Goal: Transaction & Acquisition: Purchase product/service

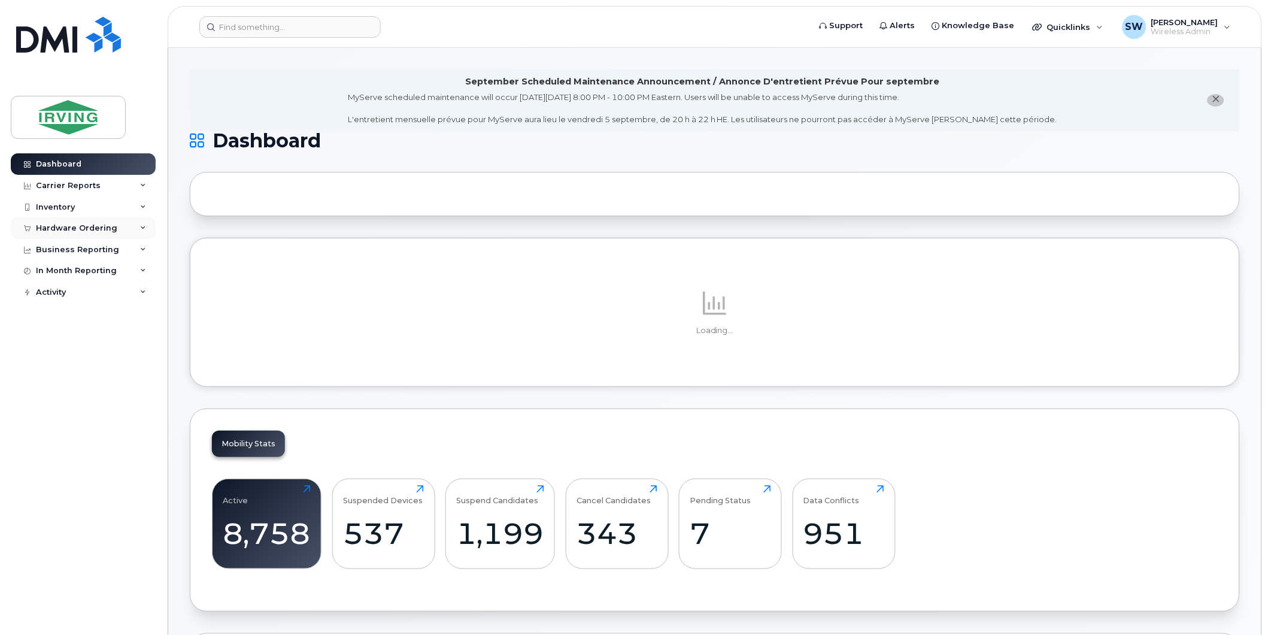
click at [84, 229] on div "Hardware Ordering" at bounding box center [76, 228] width 81 height 10
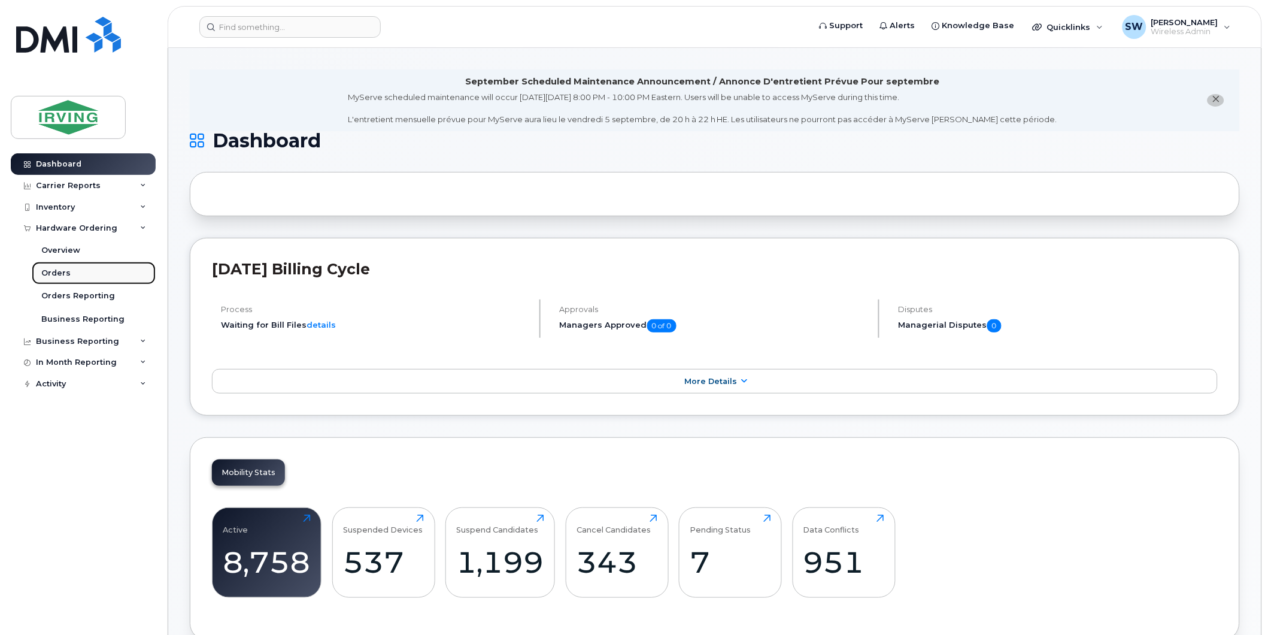
click at [66, 271] on div "Orders" at bounding box center [55, 273] width 29 height 11
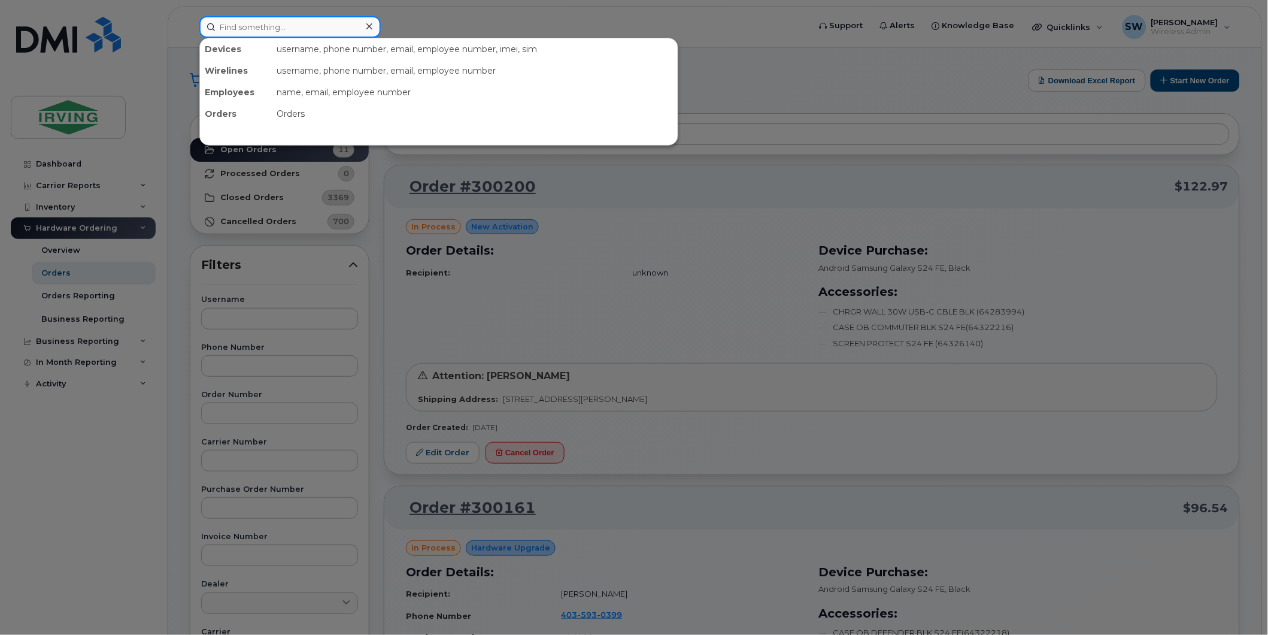
click at [236, 26] on input at bounding box center [289, 27] width 181 height 22
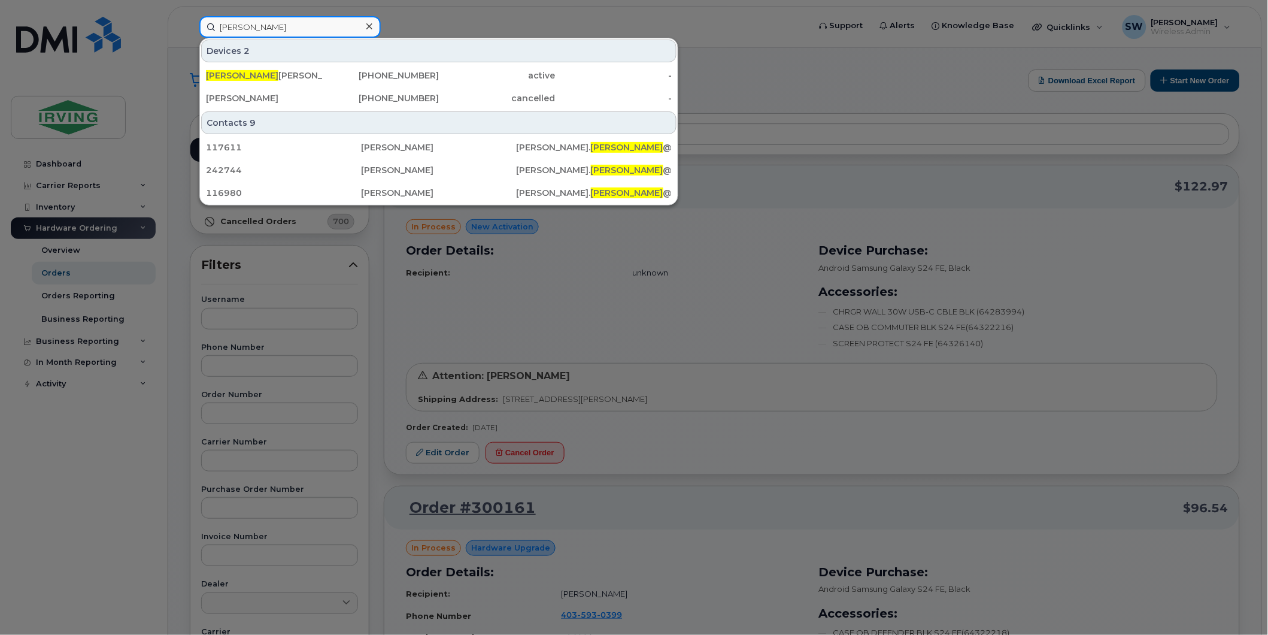
type input "chuck"
click at [457, 12] on div at bounding box center [634, 317] width 1268 height 635
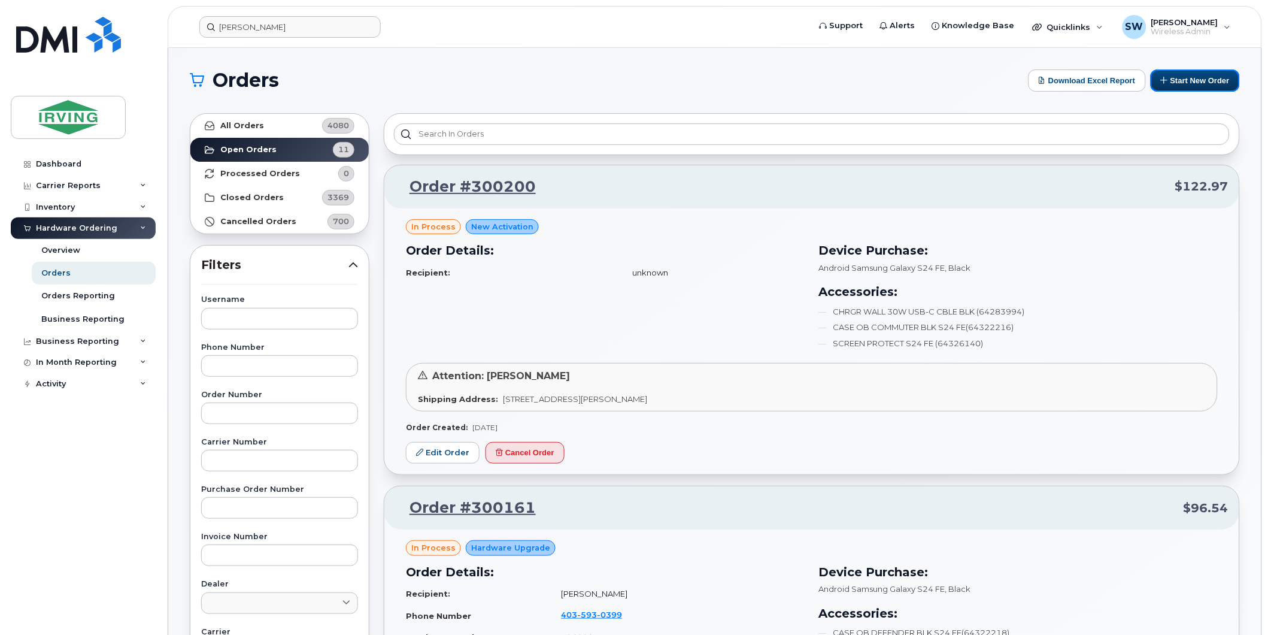
drag, startPoint x: 1210, startPoint y: 84, endPoint x: 1063, endPoint y: 99, distance: 147.4
click at [1210, 84] on button "Start New Order" at bounding box center [1195, 80] width 89 height 22
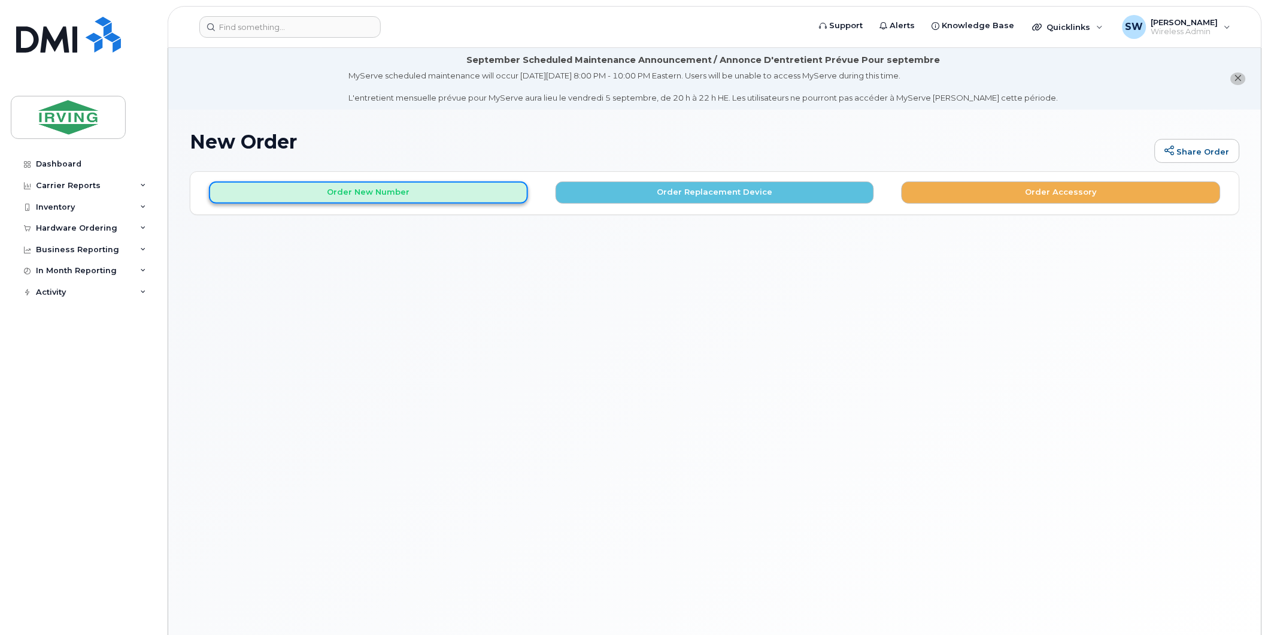
click at [391, 192] on button "Order New Number" at bounding box center [368, 192] width 319 height 22
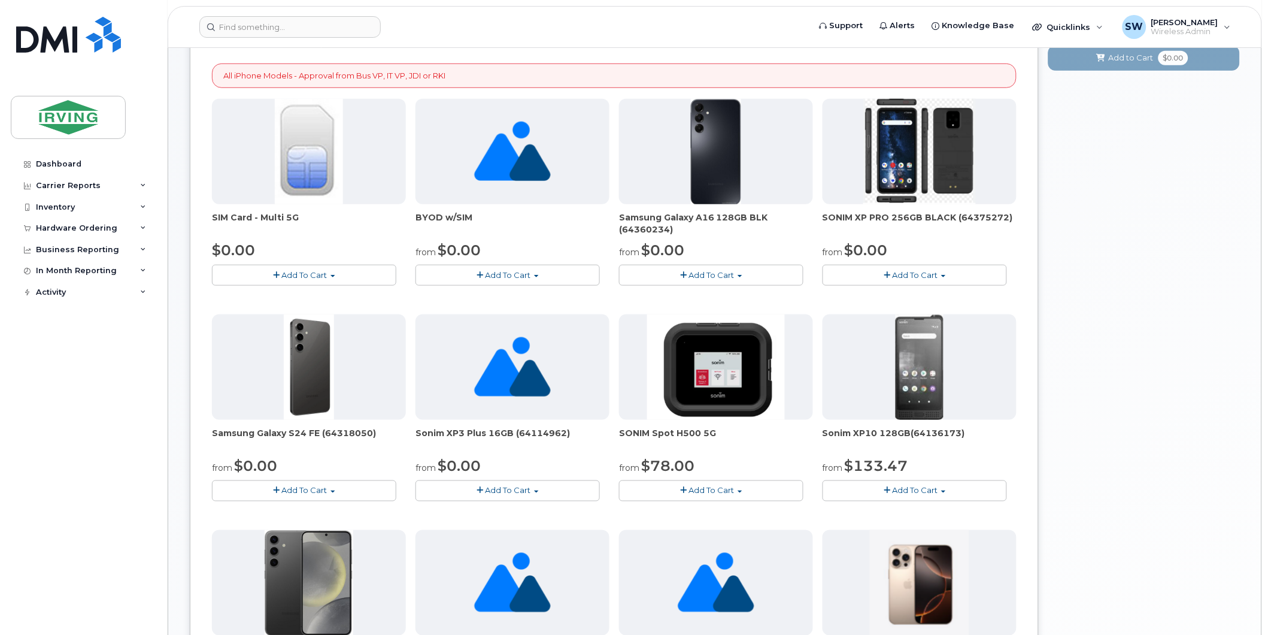
scroll to position [266, 0]
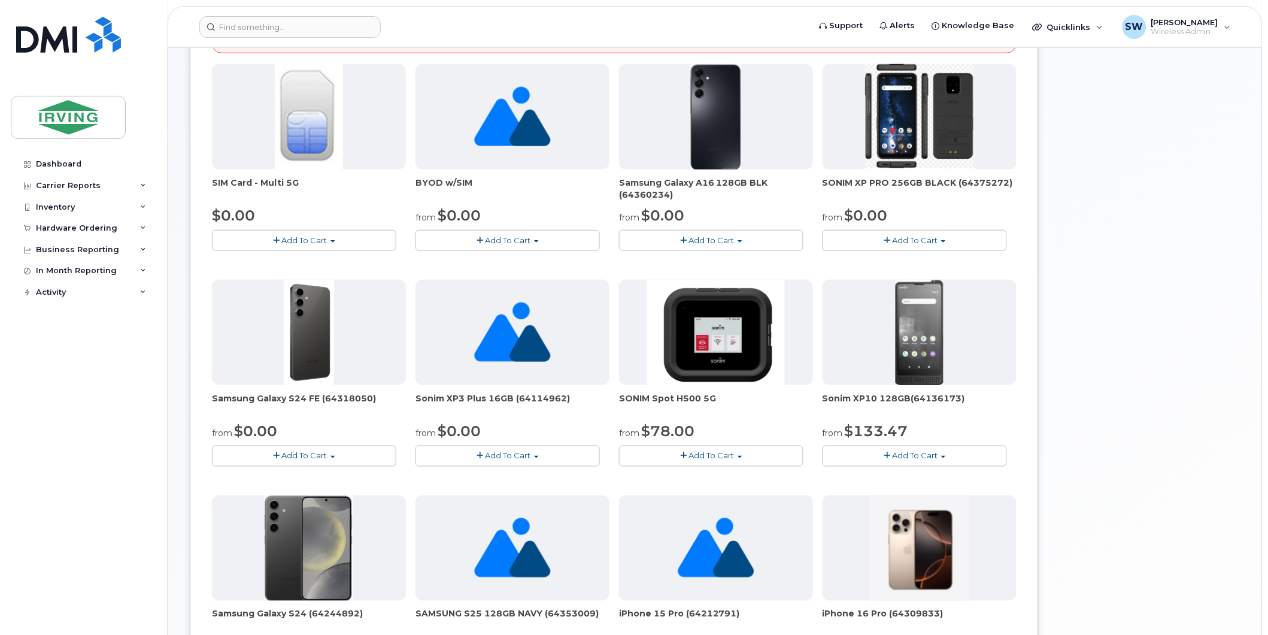
click at [320, 453] on span "Add To Cart" at bounding box center [305, 456] width 46 height 10
click at [322, 474] on link "$0.00 - 3 year term - voice & data plan (128GB)" at bounding box center [319, 478] width 208 height 15
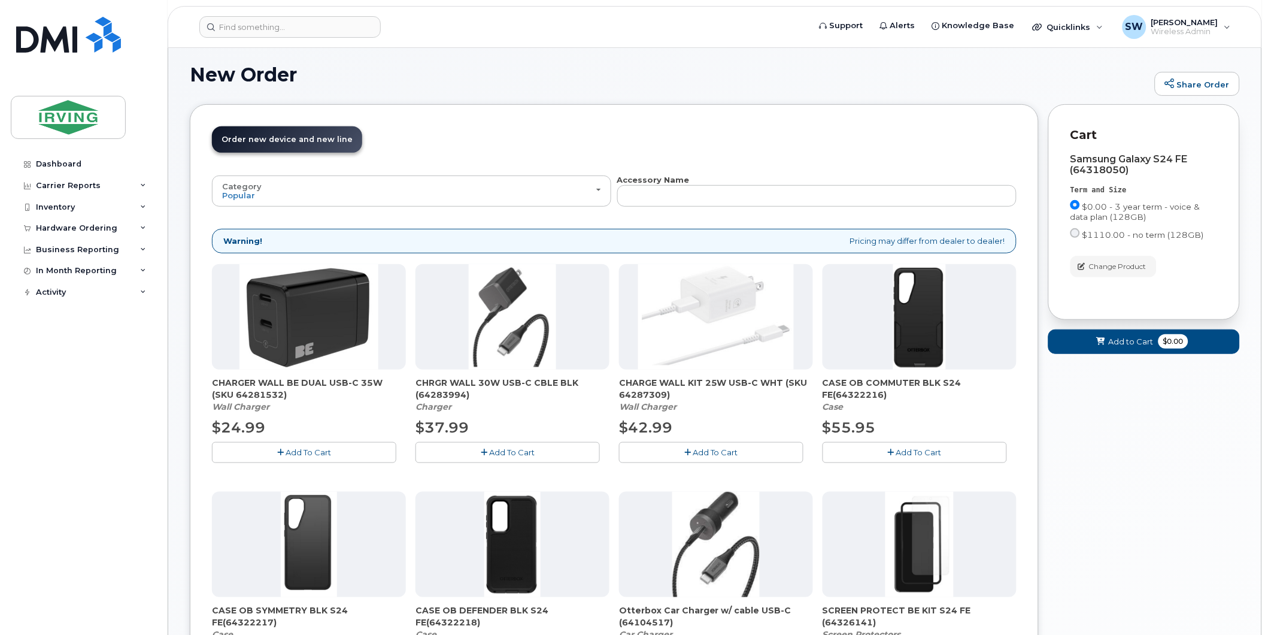
click at [489, 452] on span "Add To Cart" at bounding box center [512, 452] width 46 height 10
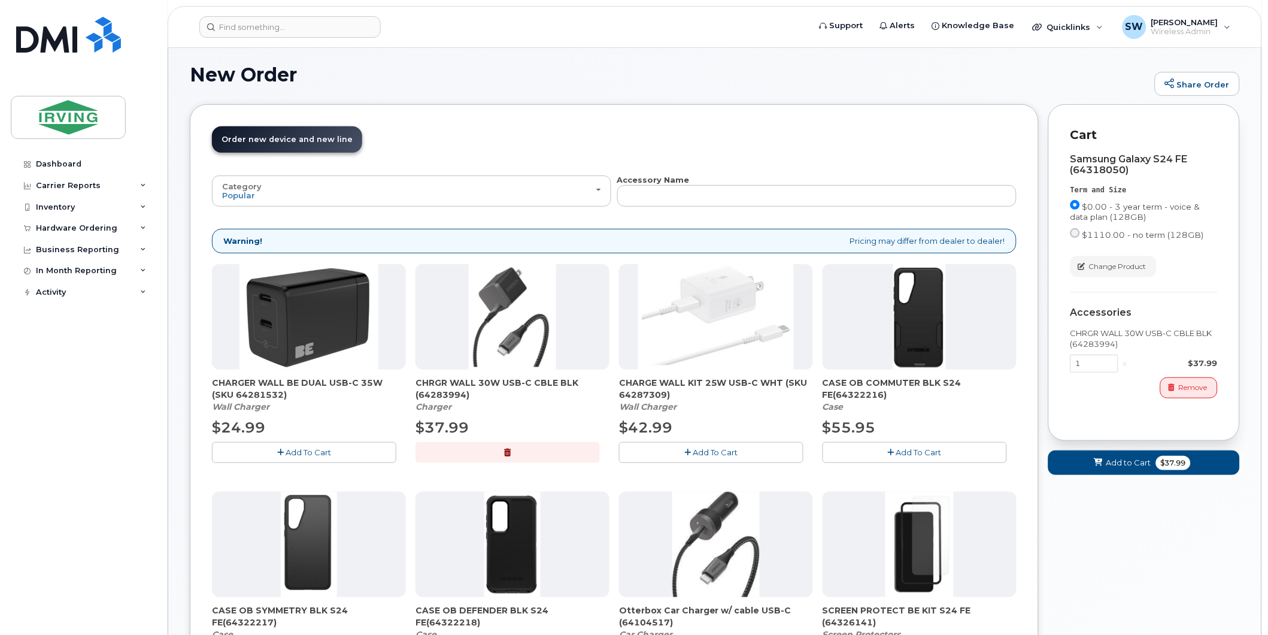
click at [924, 448] on span "Add To Cart" at bounding box center [919, 452] width 46 height 10
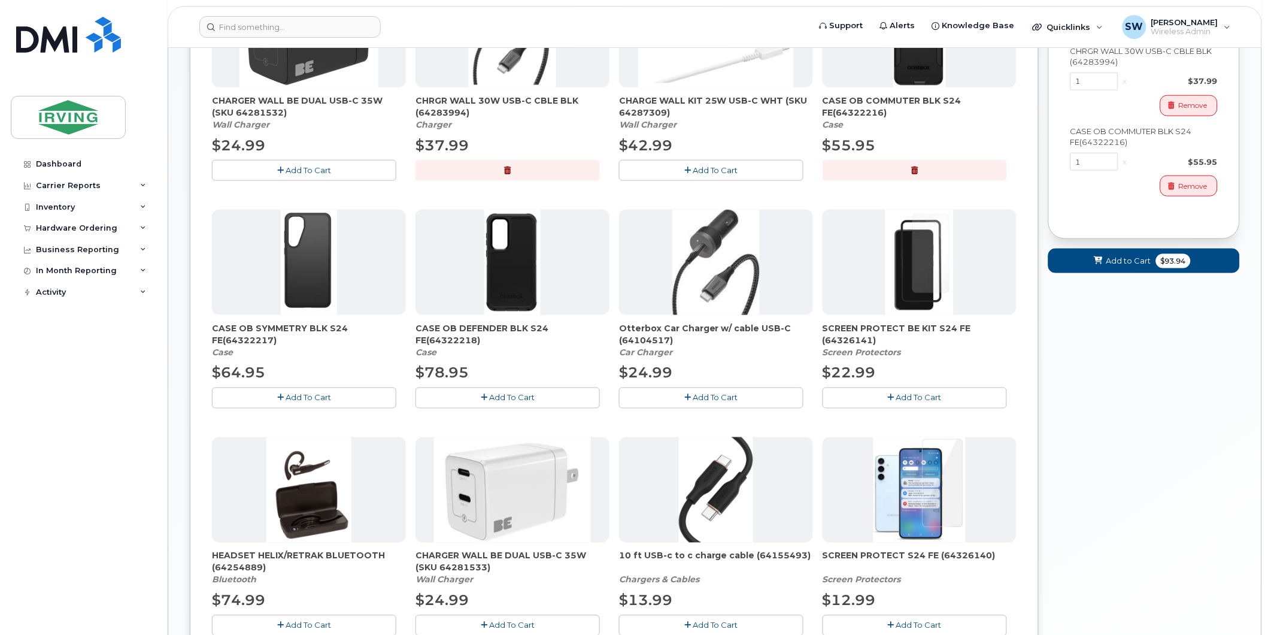
scroll to position [399, 0]
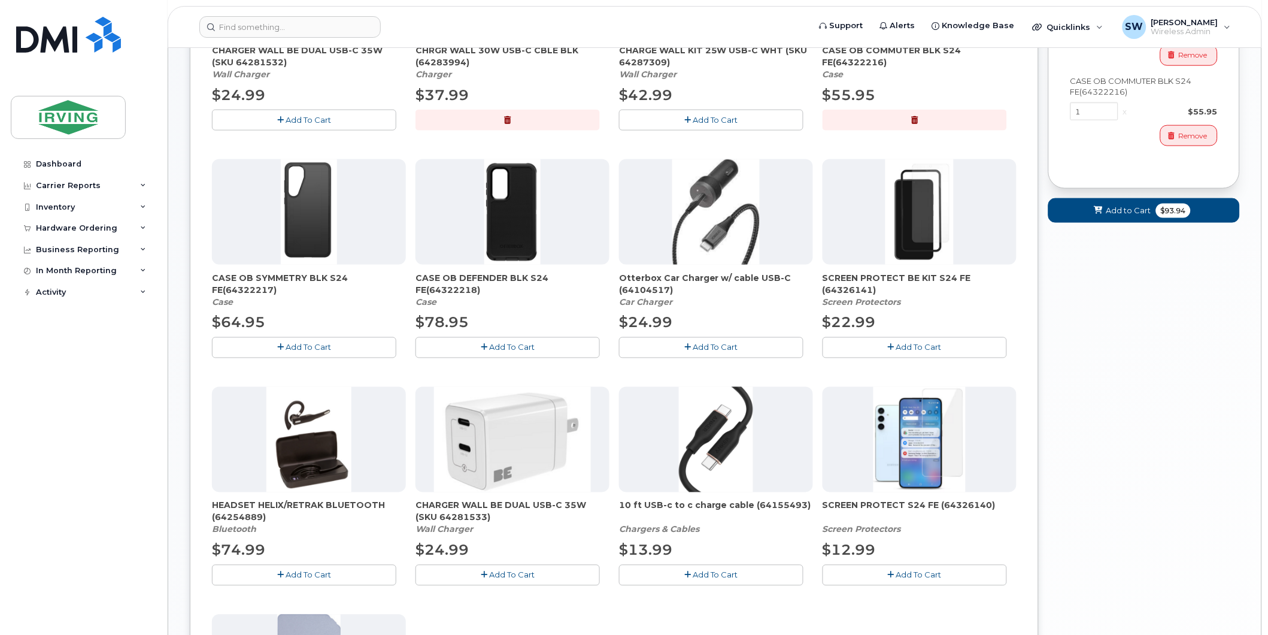
click at [918, 571] on span "Add To Cart" at bounding box center [919, 575] width 46 height 10
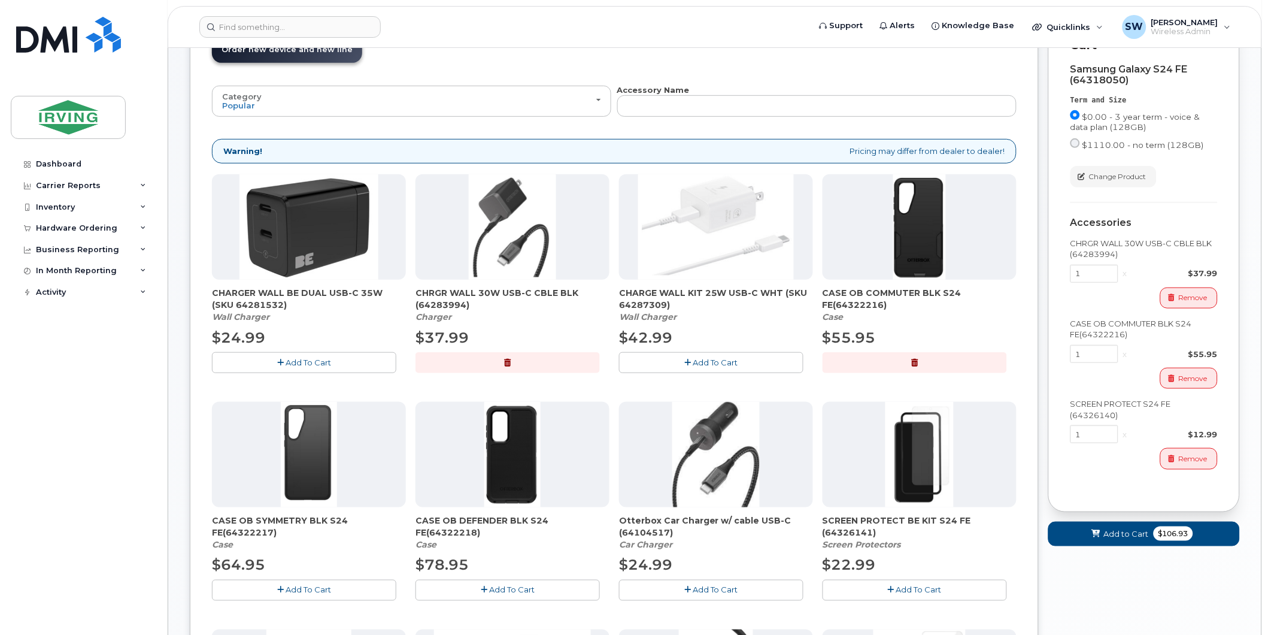
scroll to position [134, 0]
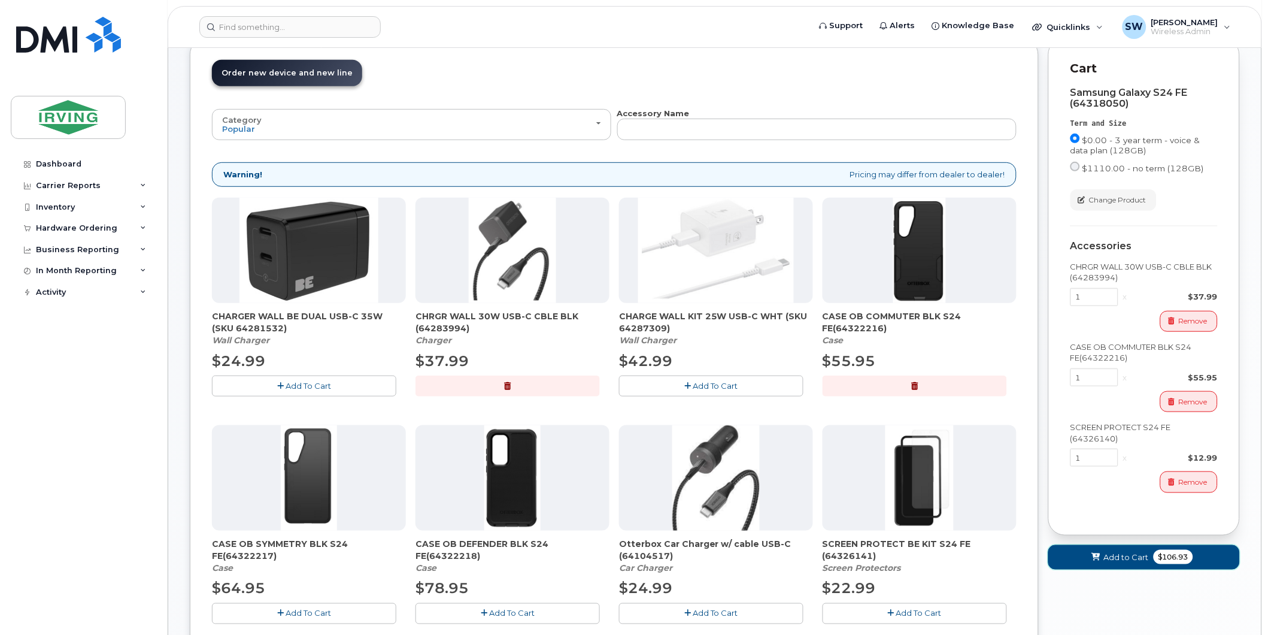
click at [1141, 554] on span "Add to Cart" at bounding box center [1126, 556] width 45 height 11
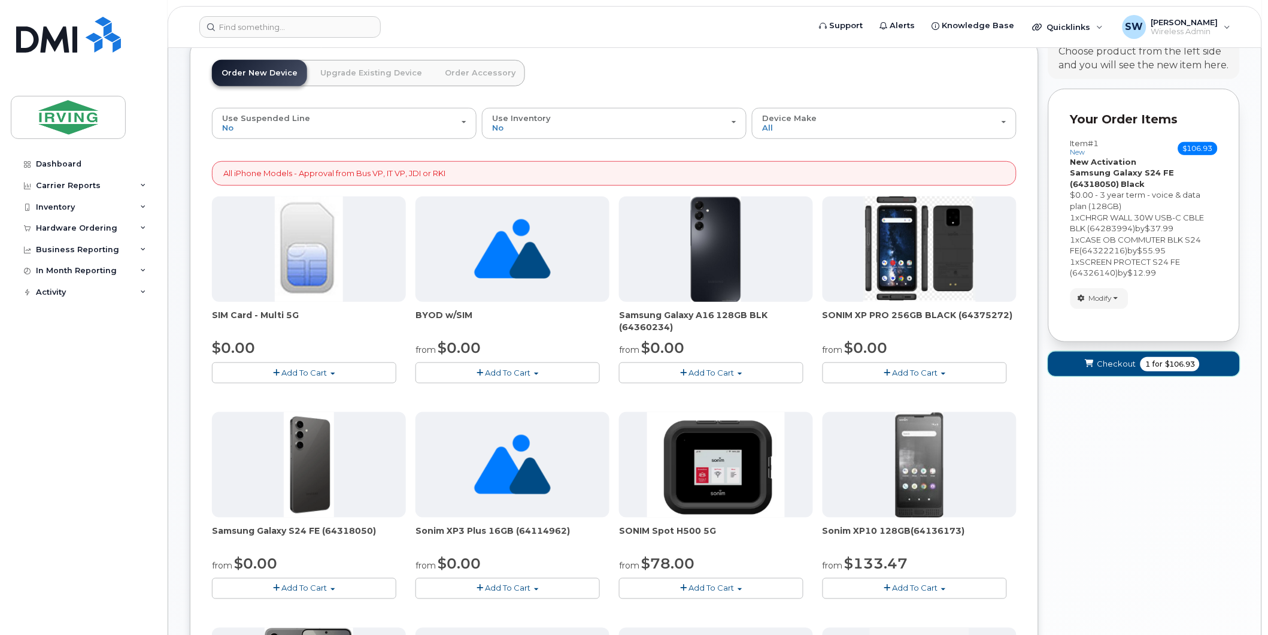
click at [1171, 368] on span "$106.93" at bounding box center [1180, 364] width 30 height 11
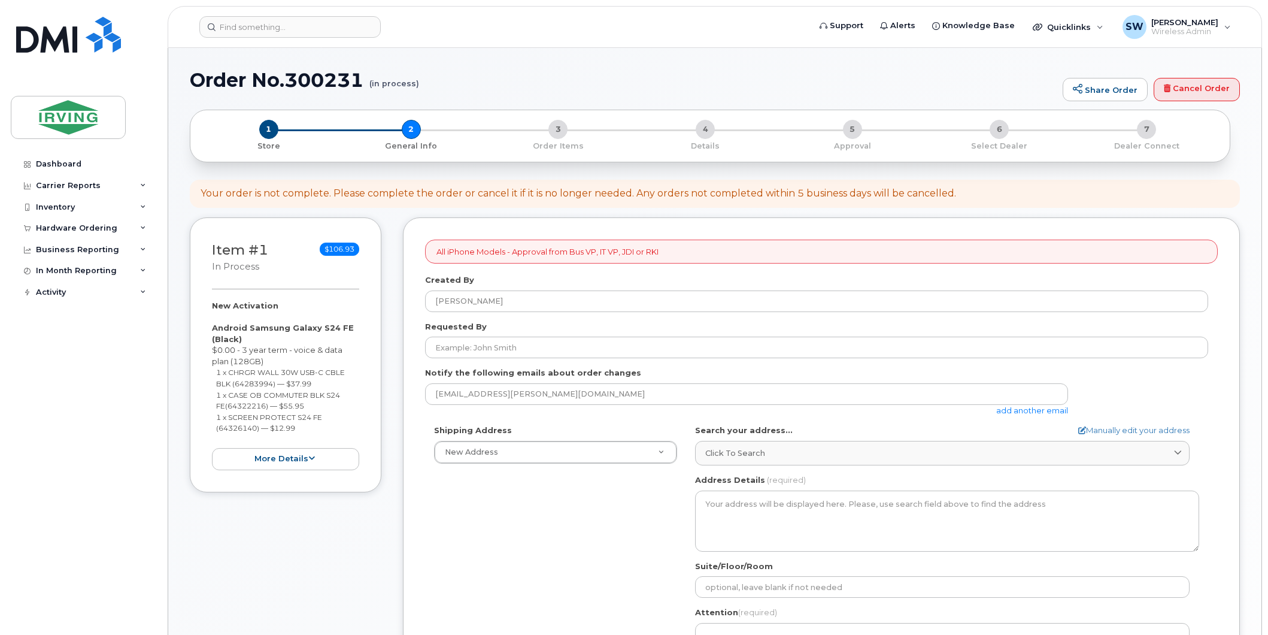
select select
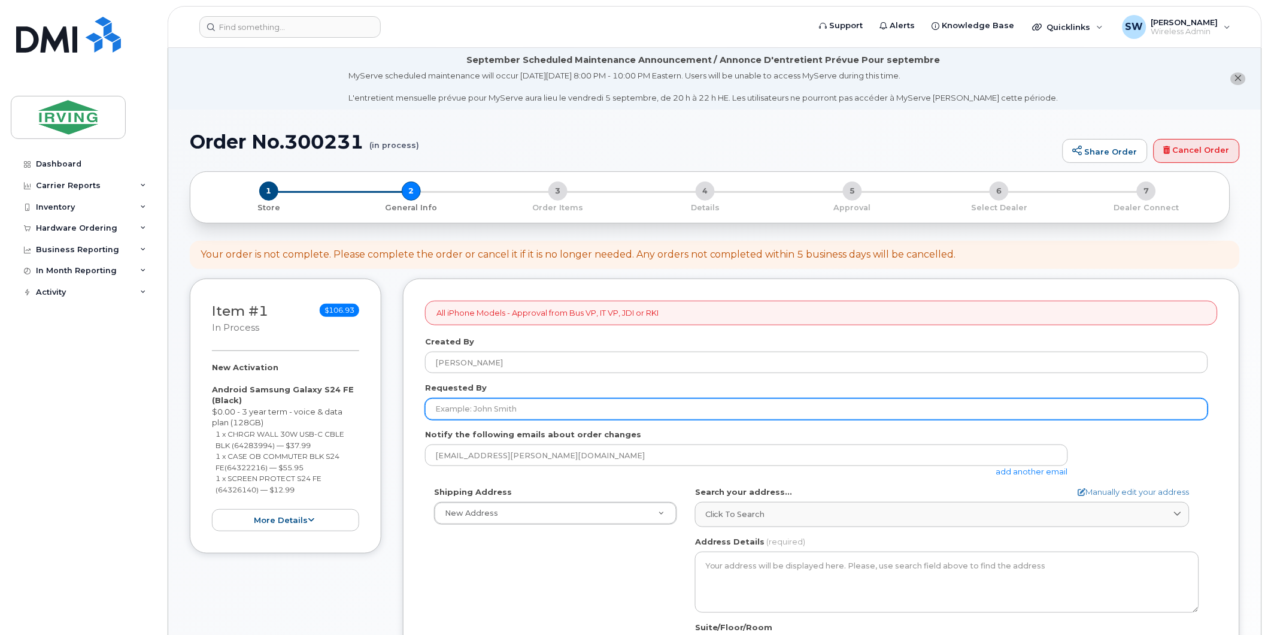
click at [539, 410] on input "Requested By" at bounding box center [816, 409] width 783 height 22
type input "[PERSON_NAME]"
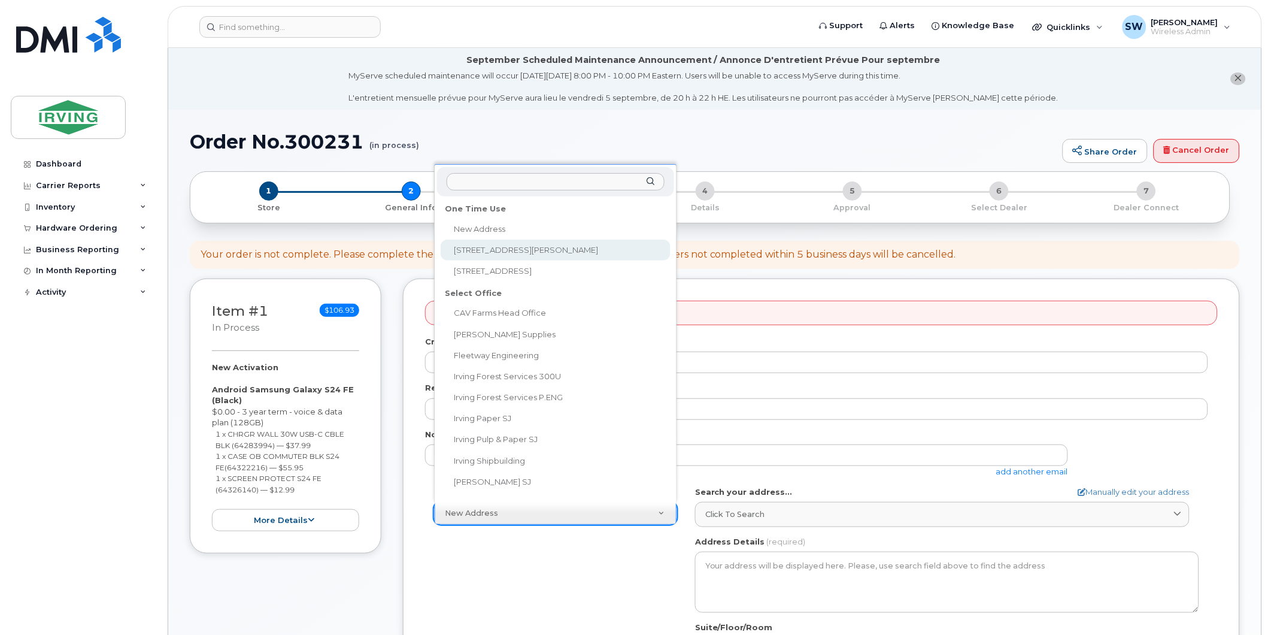
select select "30 Thorne Avenue"
type input "30 Thorne Avenue"
type input "2008"
type input "E2J 1W6"
type input "[PERSON_NAME]"
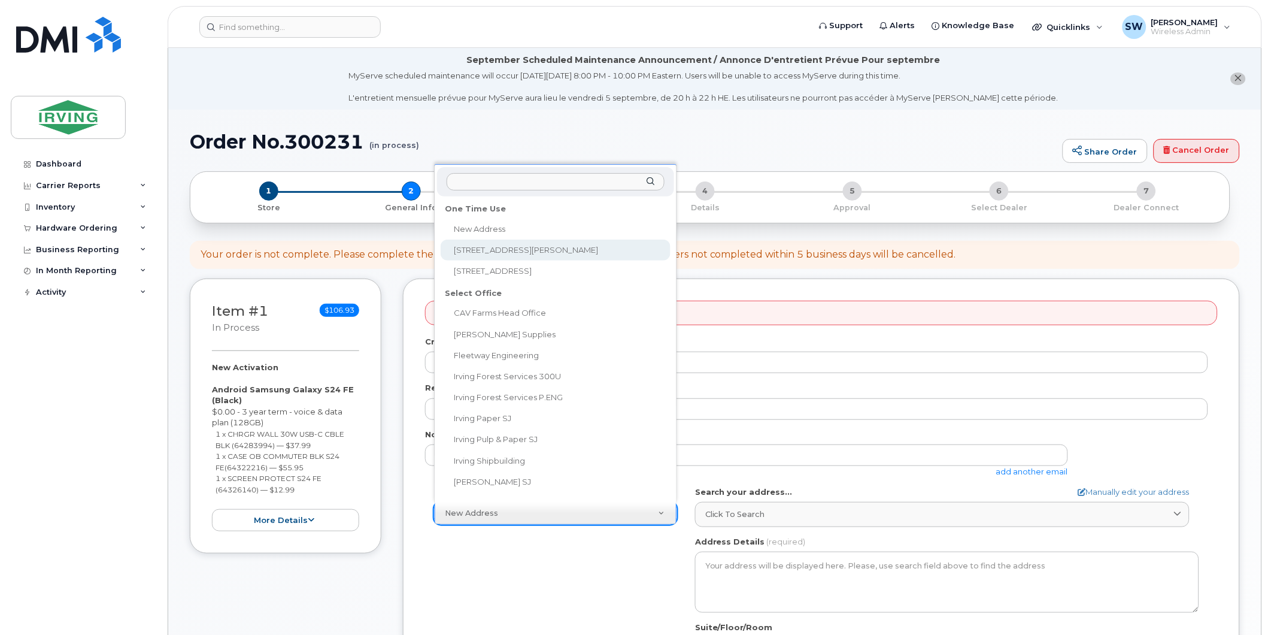
type input "5066333327"
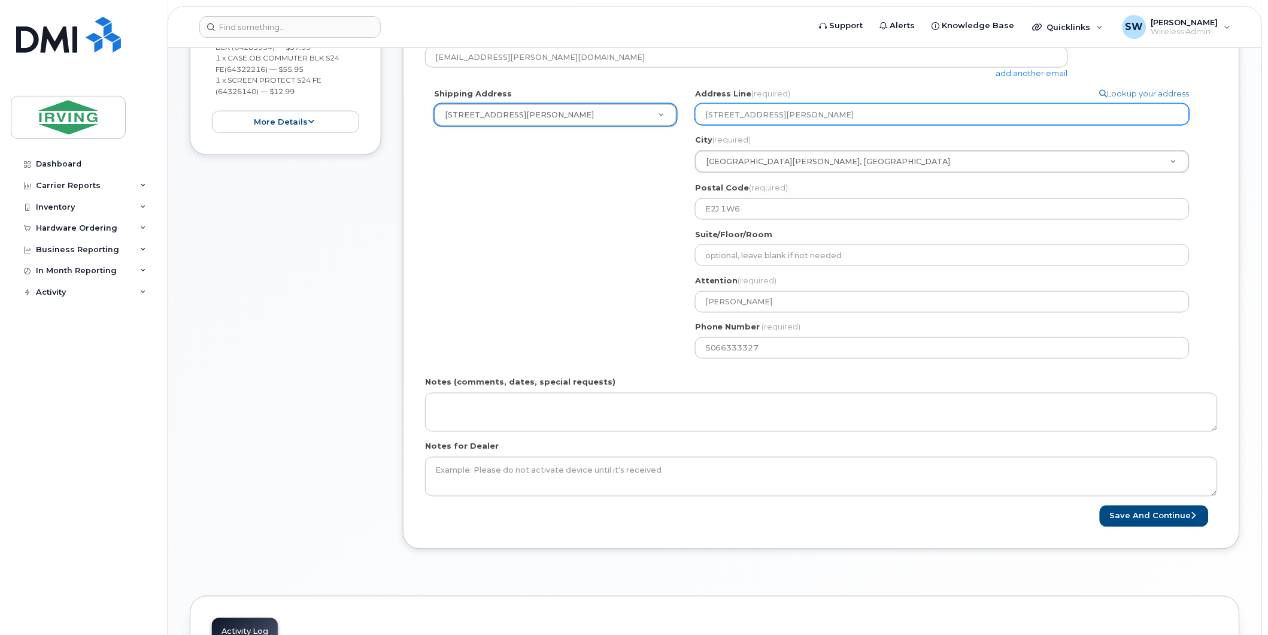
scroll to position [399, 0]
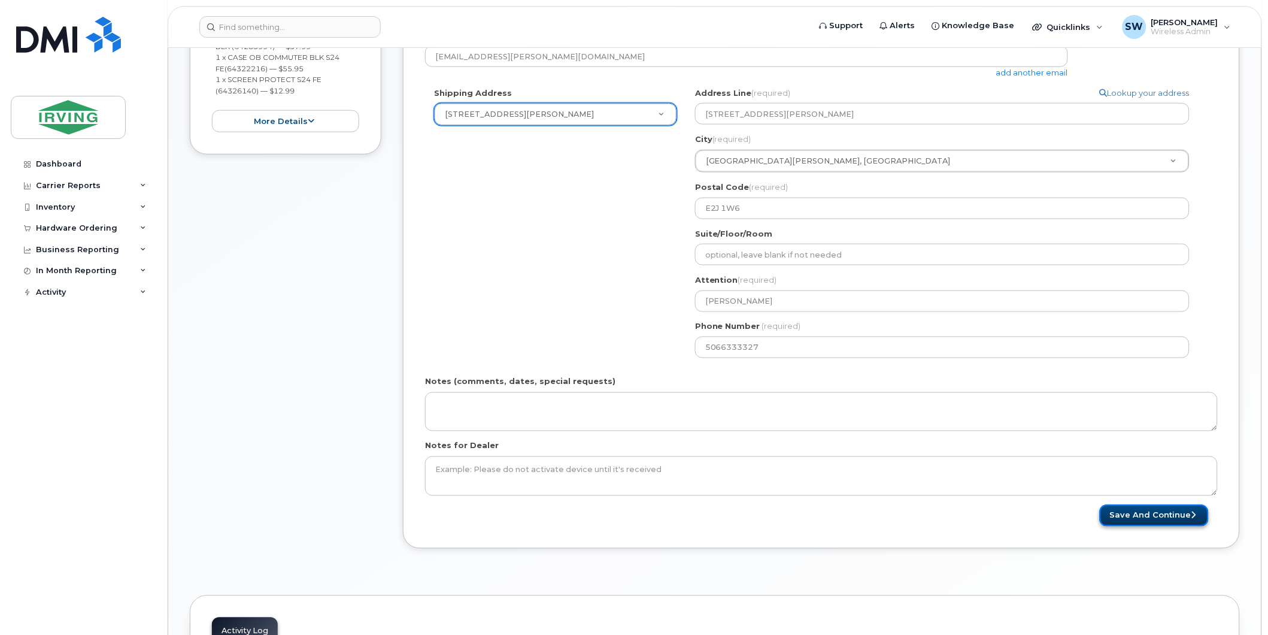
click at [1171, 511] on button "Save and Continue" at bounding box center [1154, 516] width 109 height 22
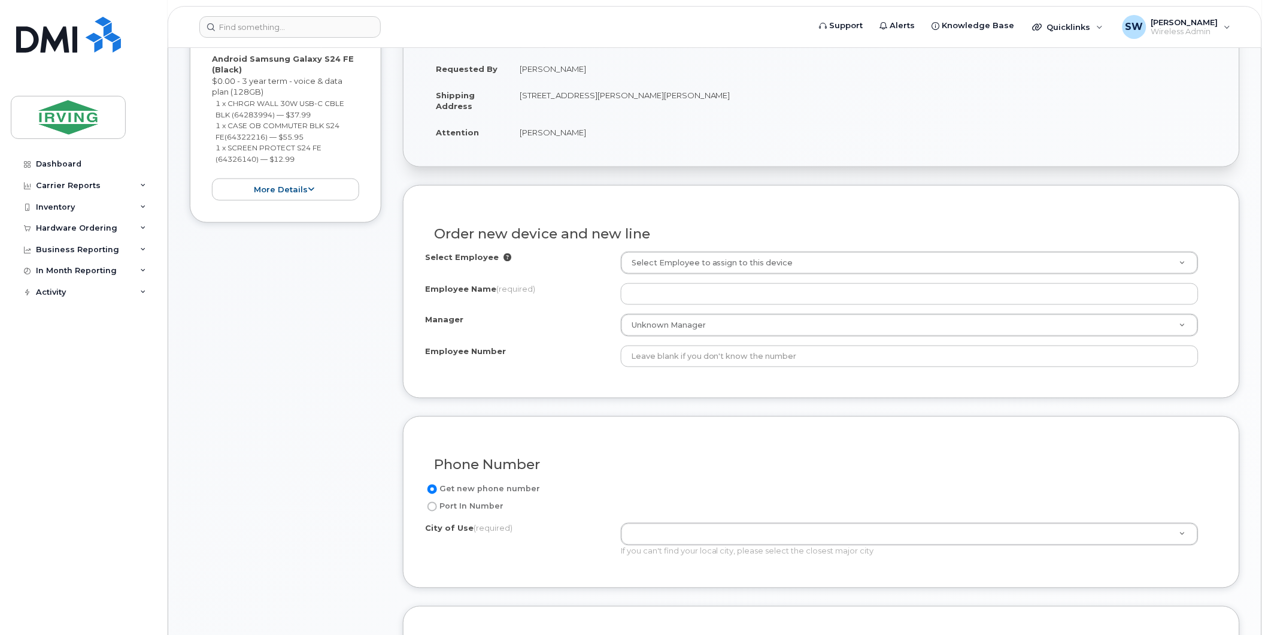
scroll to position [332, 0]
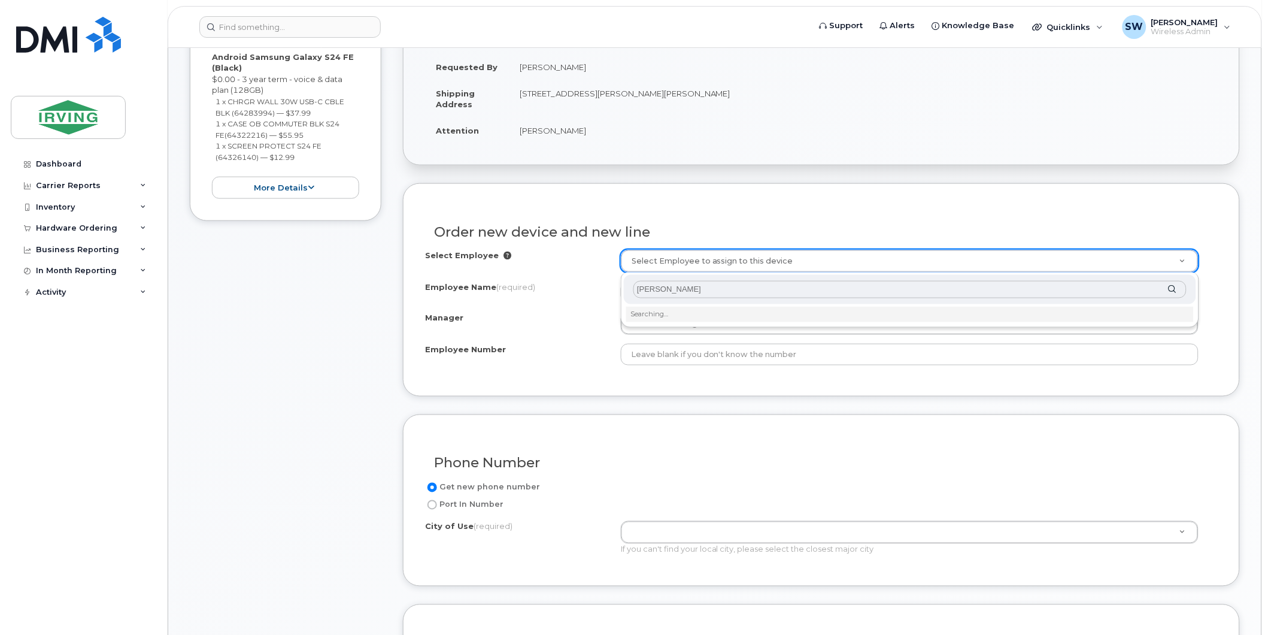
type input "Kale McBrine"
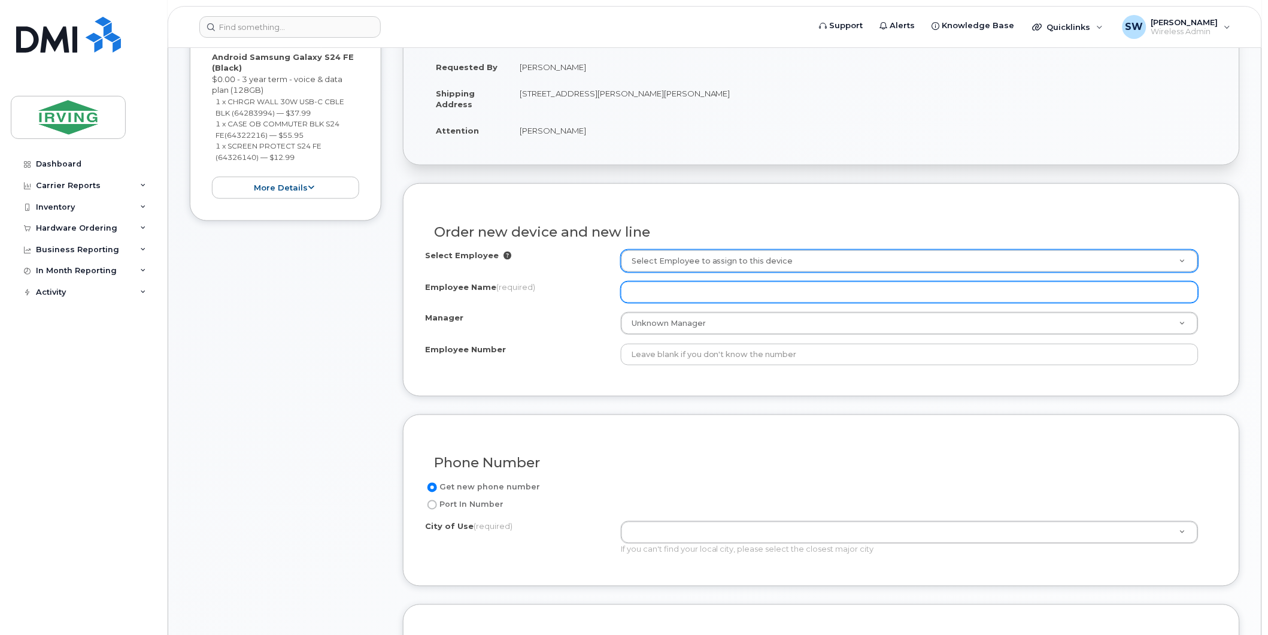
click at [716, 294] on input "Employee Name (required)" at bounding box center [910, 292] width 578 height 22
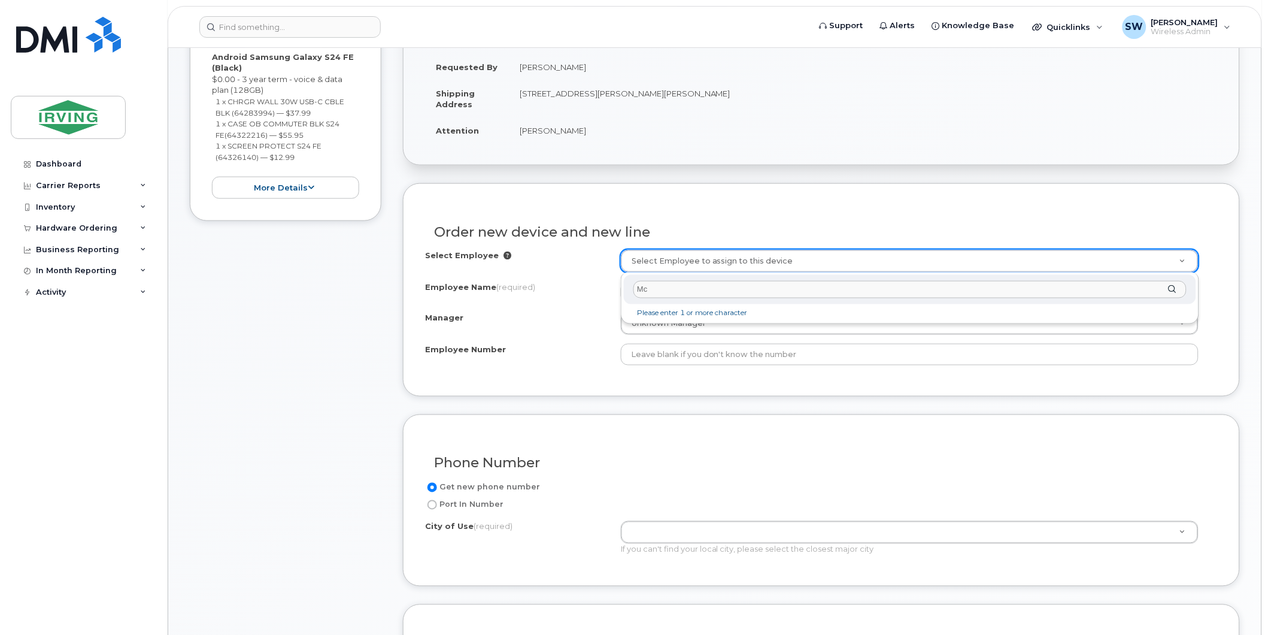
type input "M"
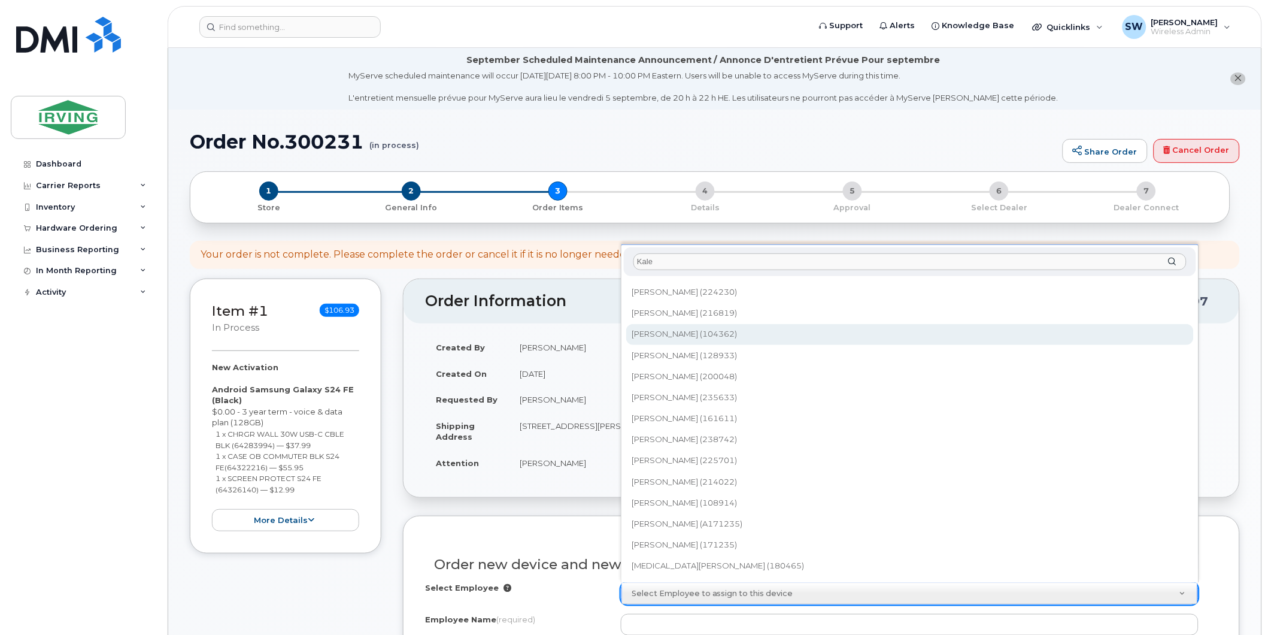
scroll to position [860, 0]
drag, startPoint x: 660, startPoint y: 262, endPoint x: 605, endPoint y: 258, distance: 54.6
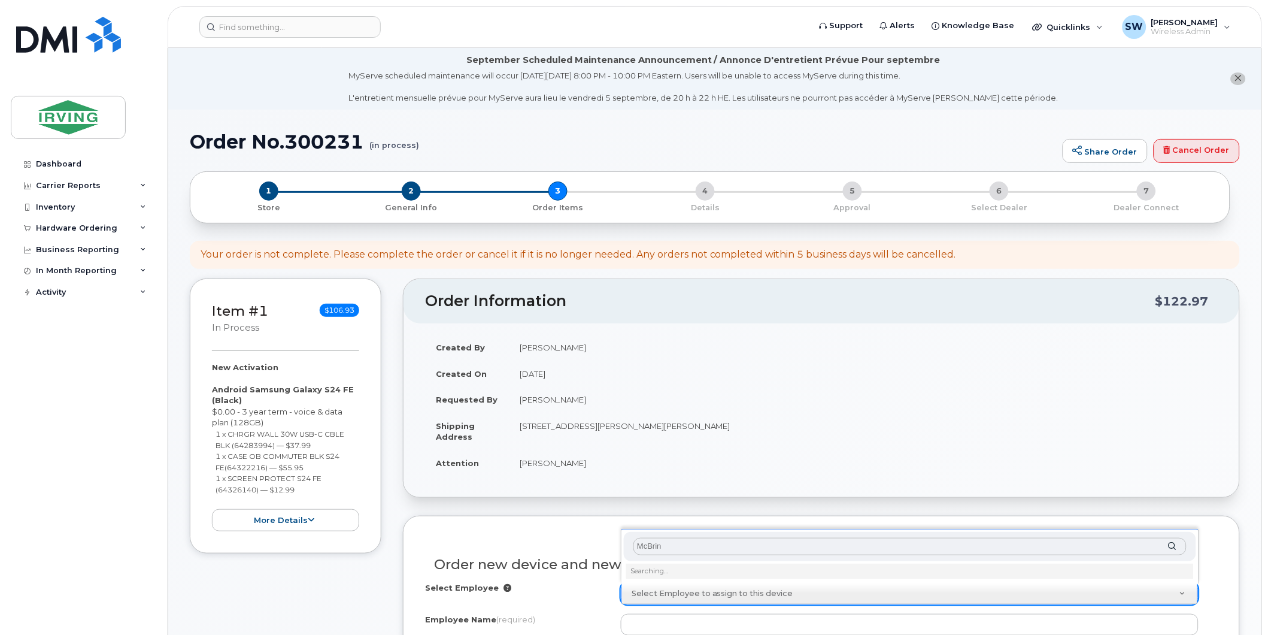
type input "McBrine"
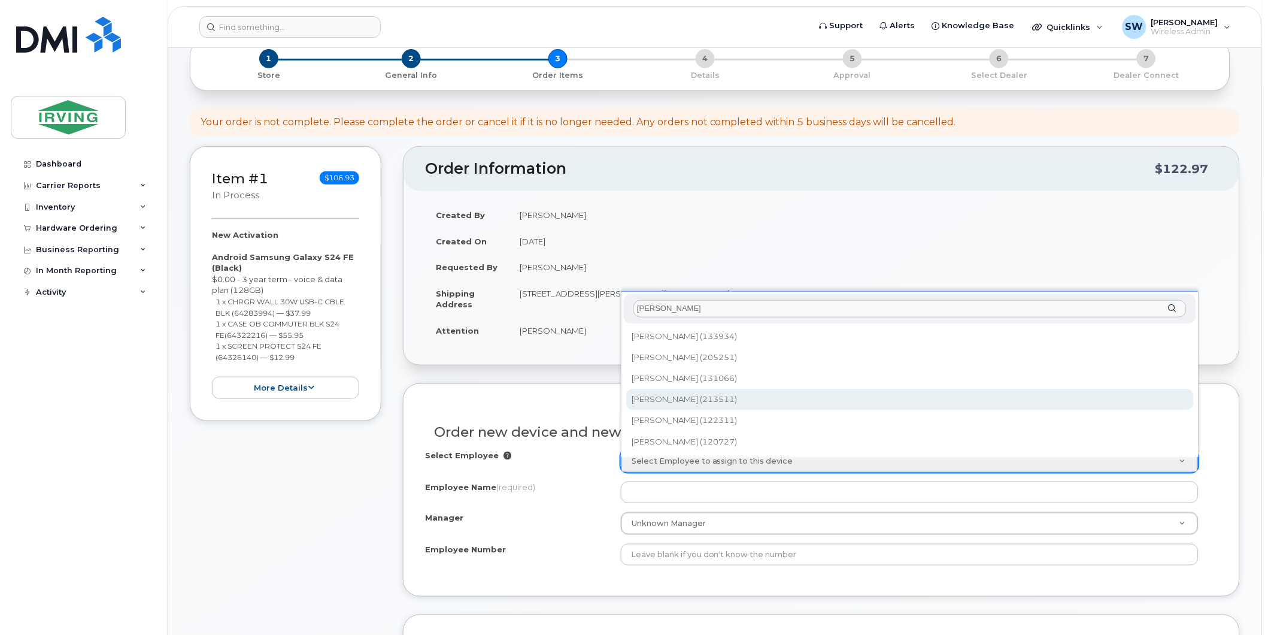
scroll to position [133, 0]
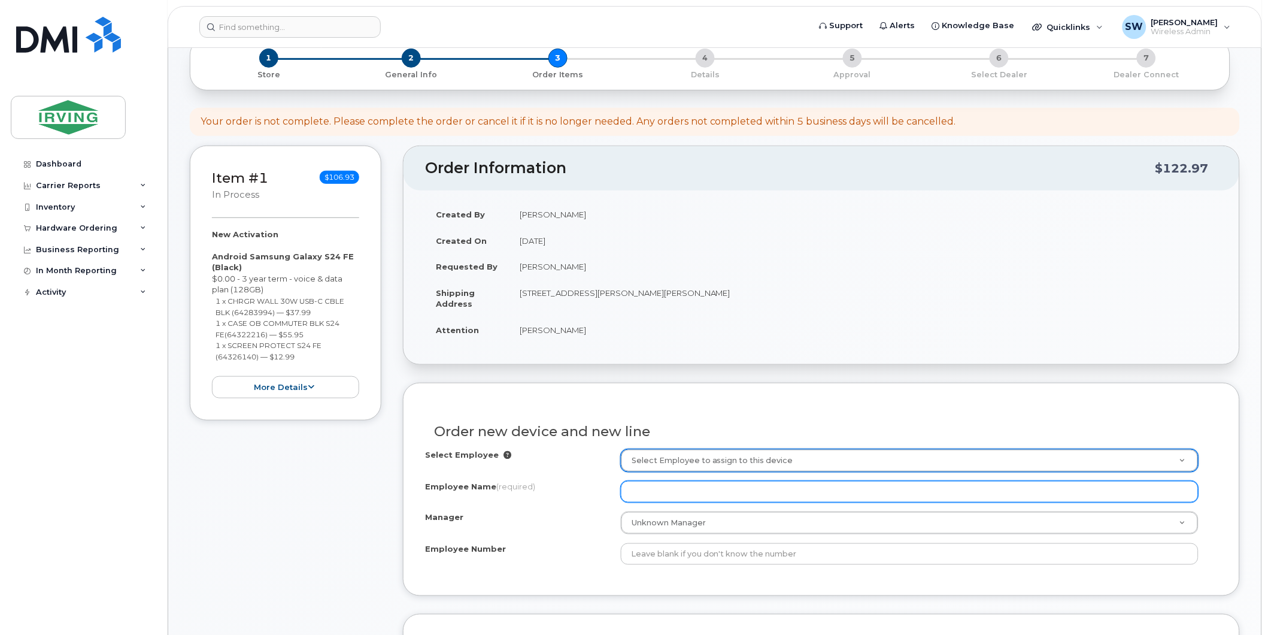
click at [703, 489] on input "Employee Name (required)" at bounding box center [910, 492] width 578 height 22
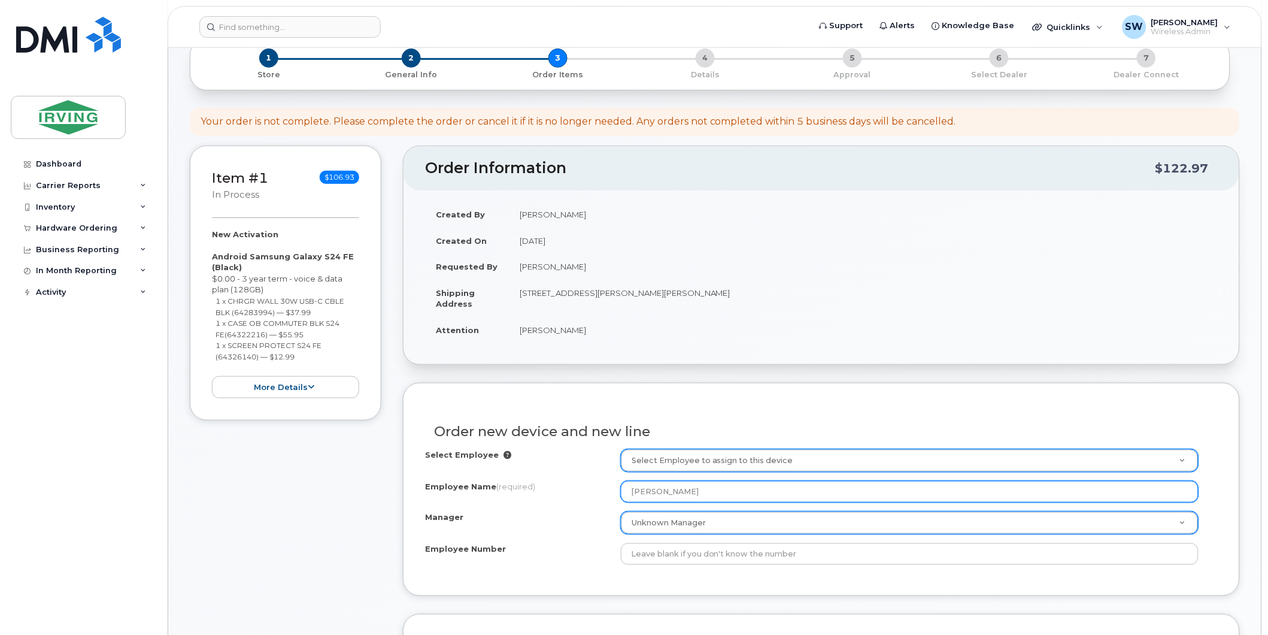
type input "[PERSON_NAME]"
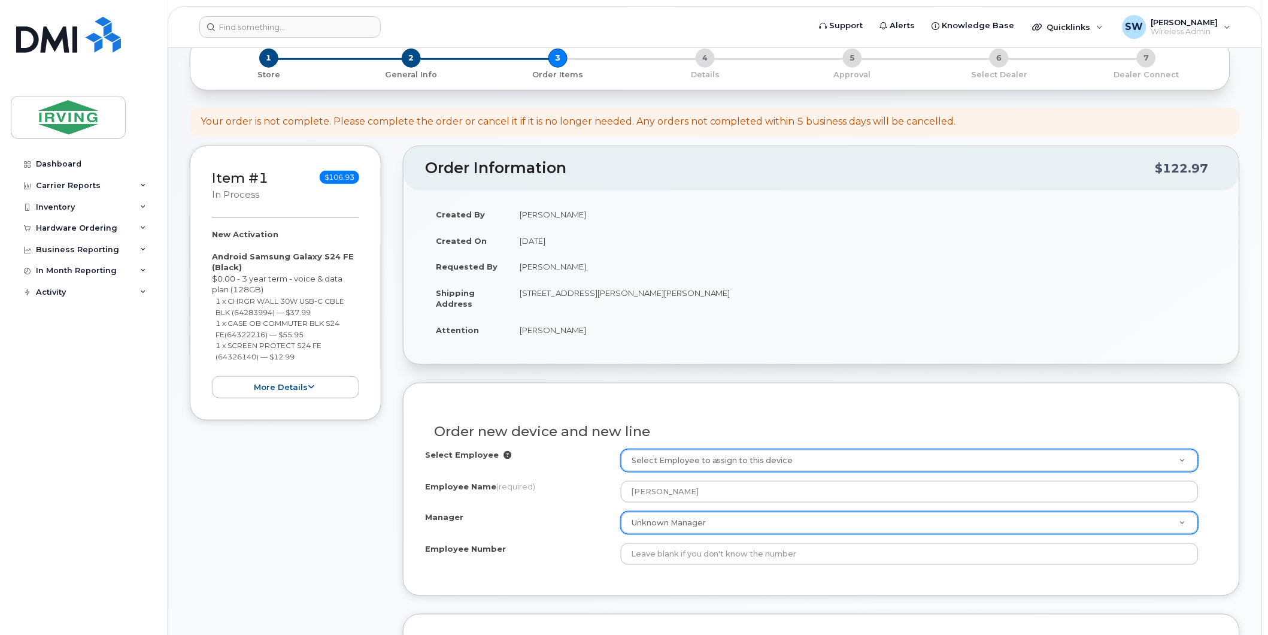
drag, startPoint x: 1172, startPoint y: 523, endPoint x: 724, endPoint y: 508, distance: 447.5
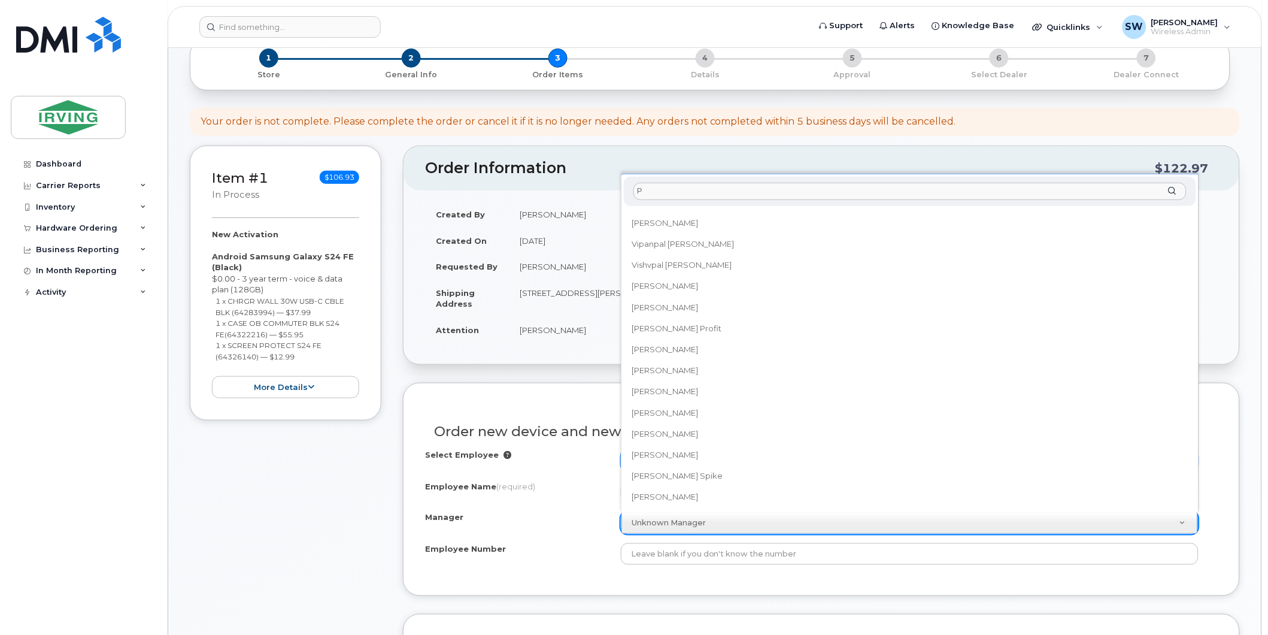
scroll to position [0, 0]
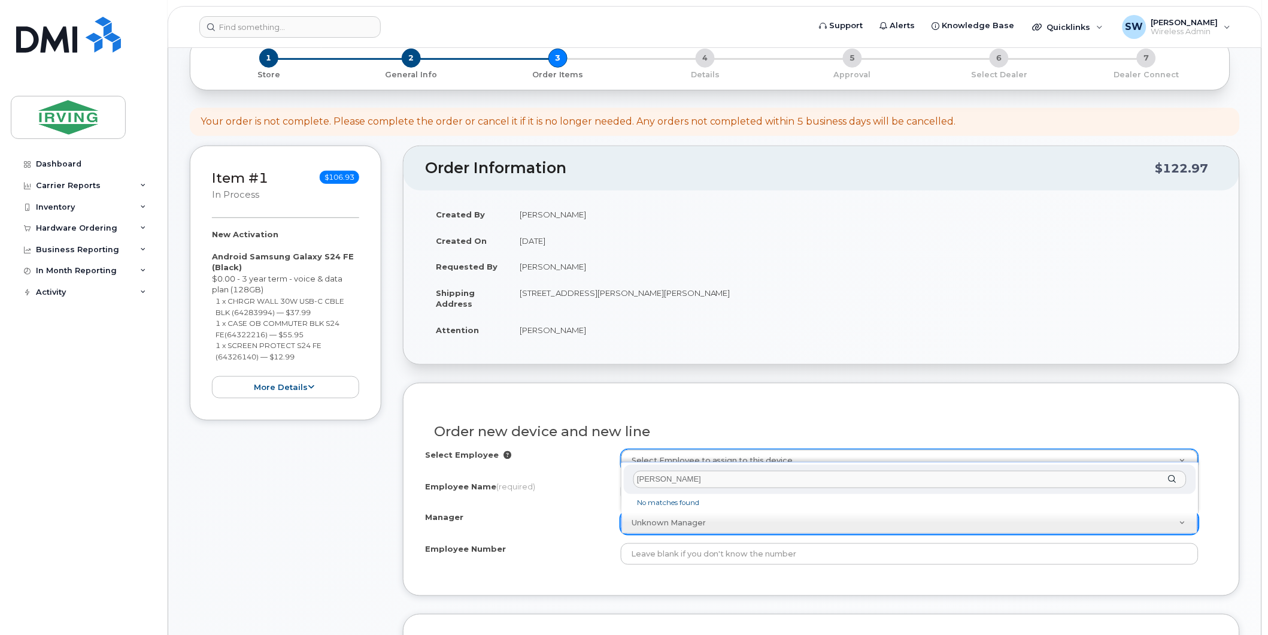
drag, startPoint x: 701, startPoint y: 478, endPoint x: 596, endPoint y: 477, distance: 104.8
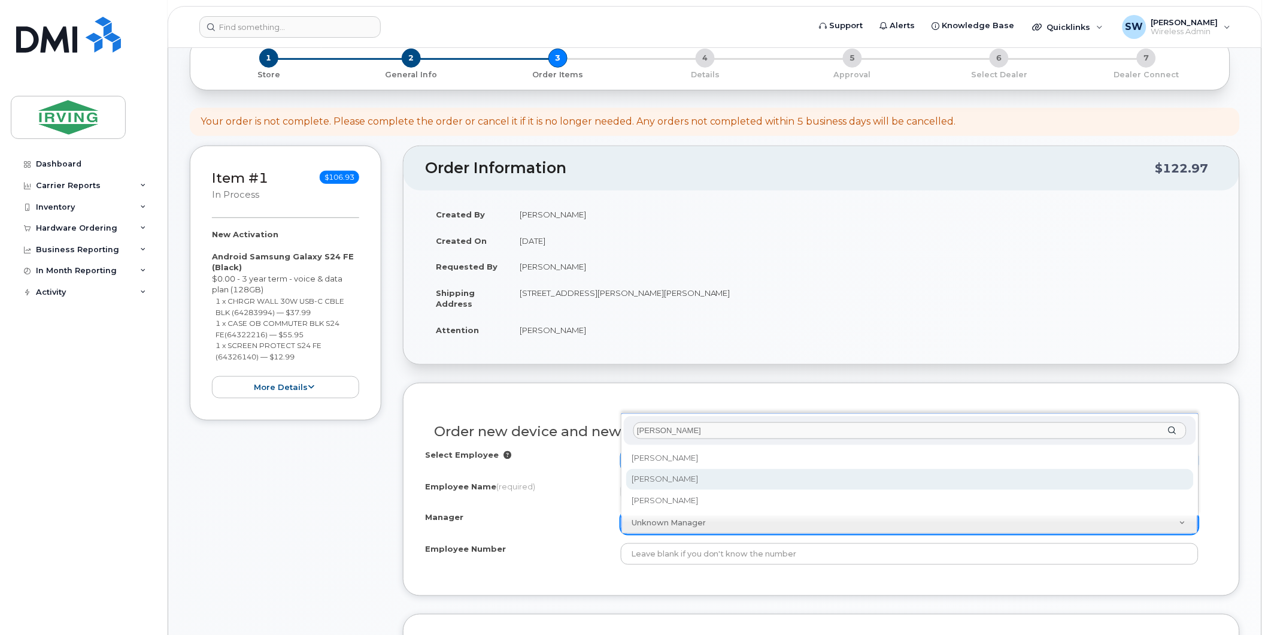
type input "Peters"
select select "1468960"
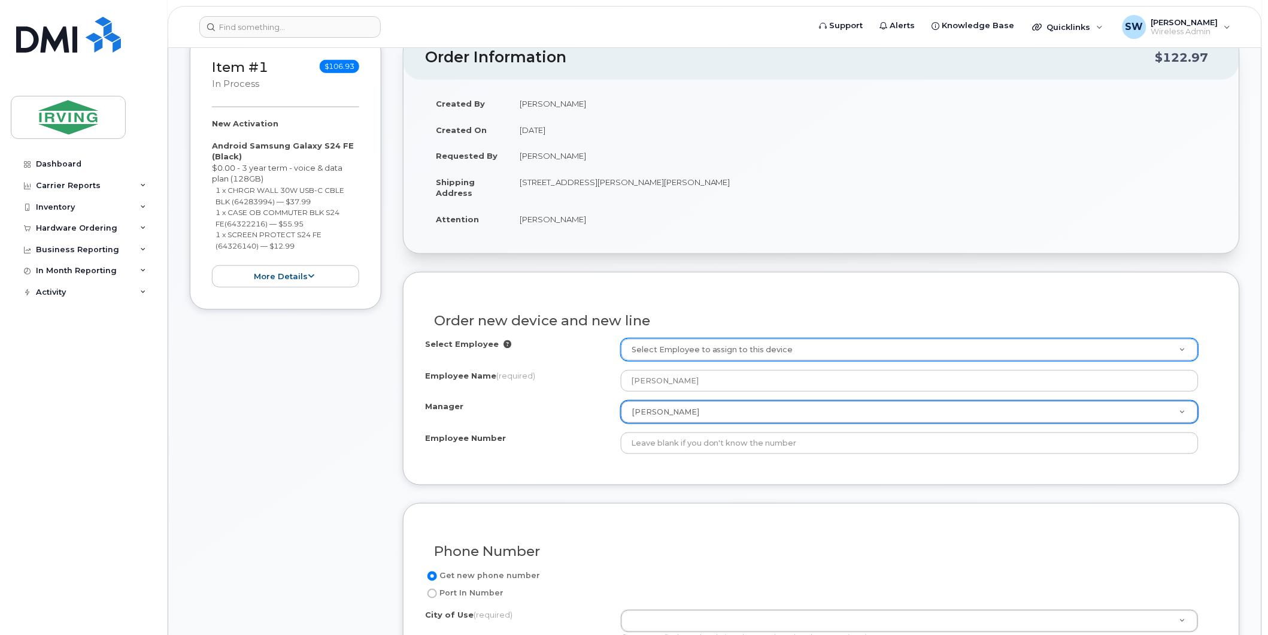
scroll to position [332, 0]
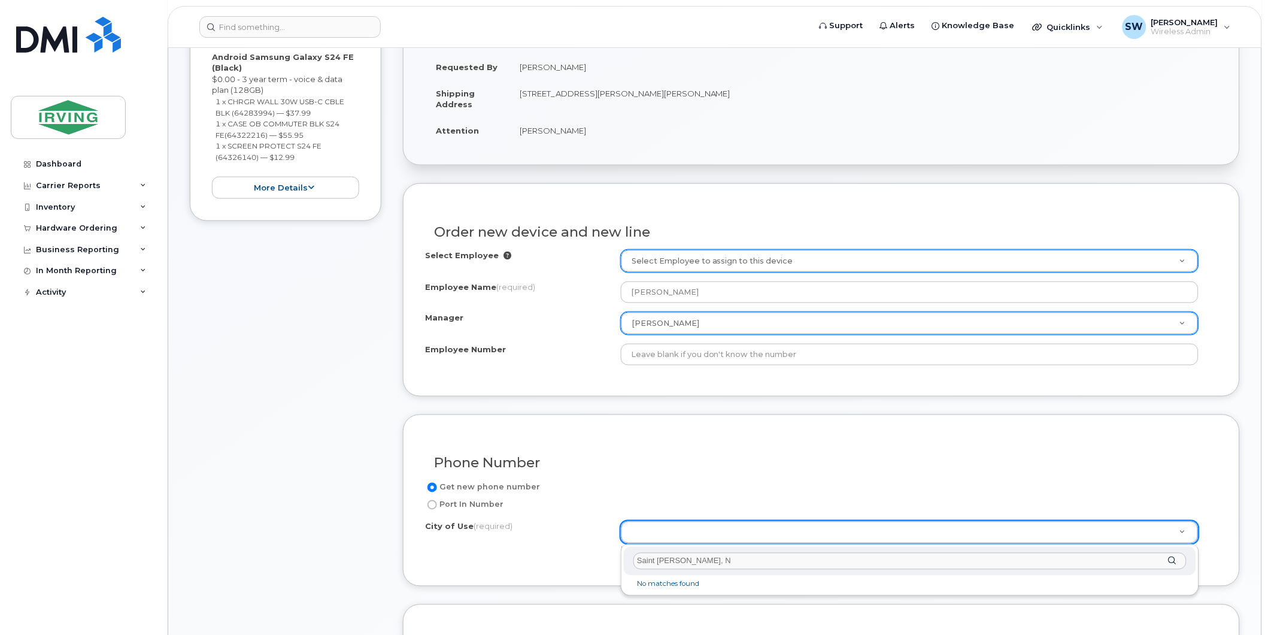
type input "Saint John, NB"
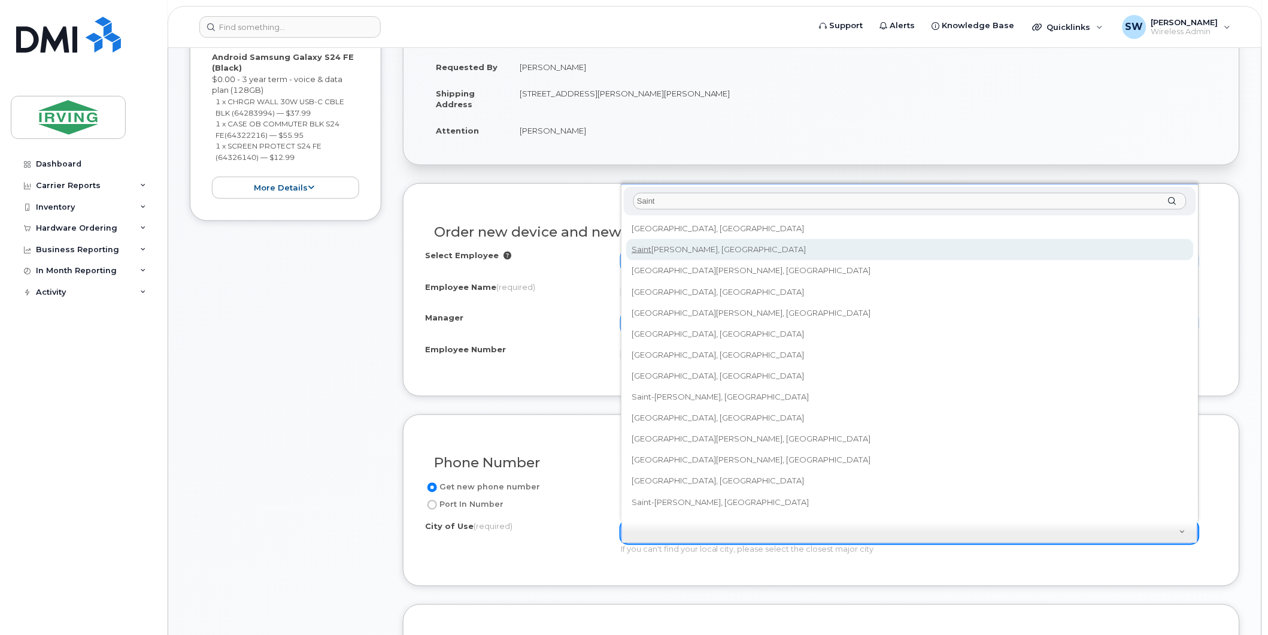
type input "Saint"
type input "2008"
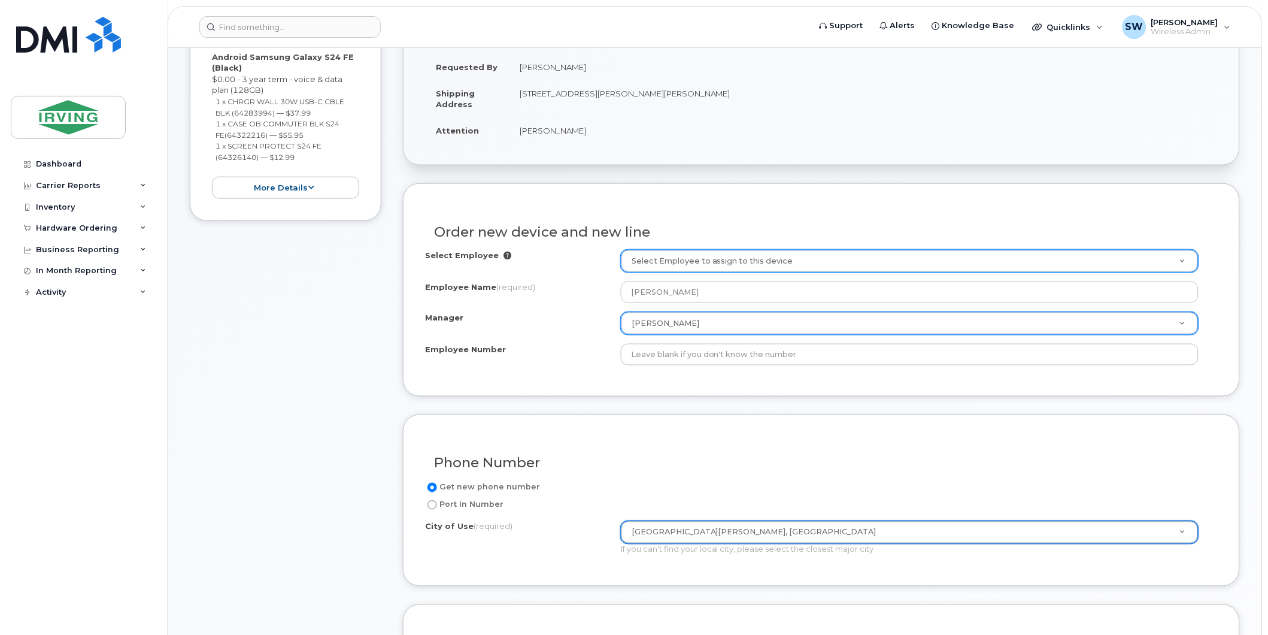
click at [1217, 528] on div "City of Use (required) Saint John, New Brunswick 2008 If you can't find your lo…" at bounding box center [821, 538] width 793 height 34
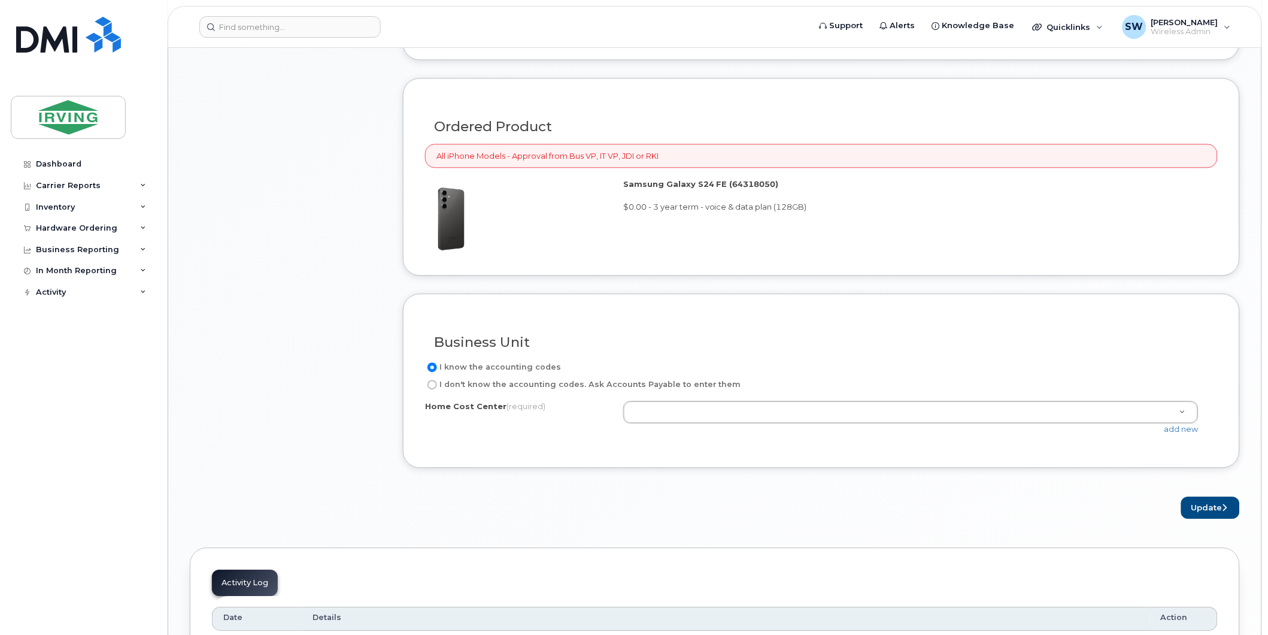
scroll to position [865, 0]
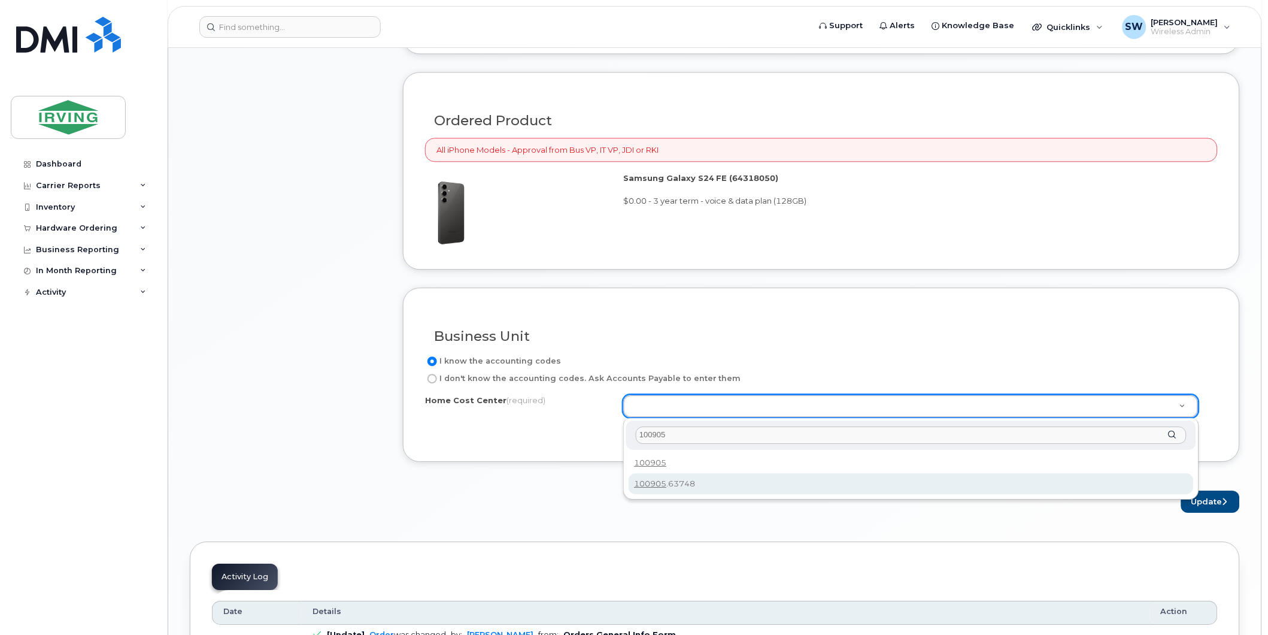
type input "100905"
type input "100905.63748"
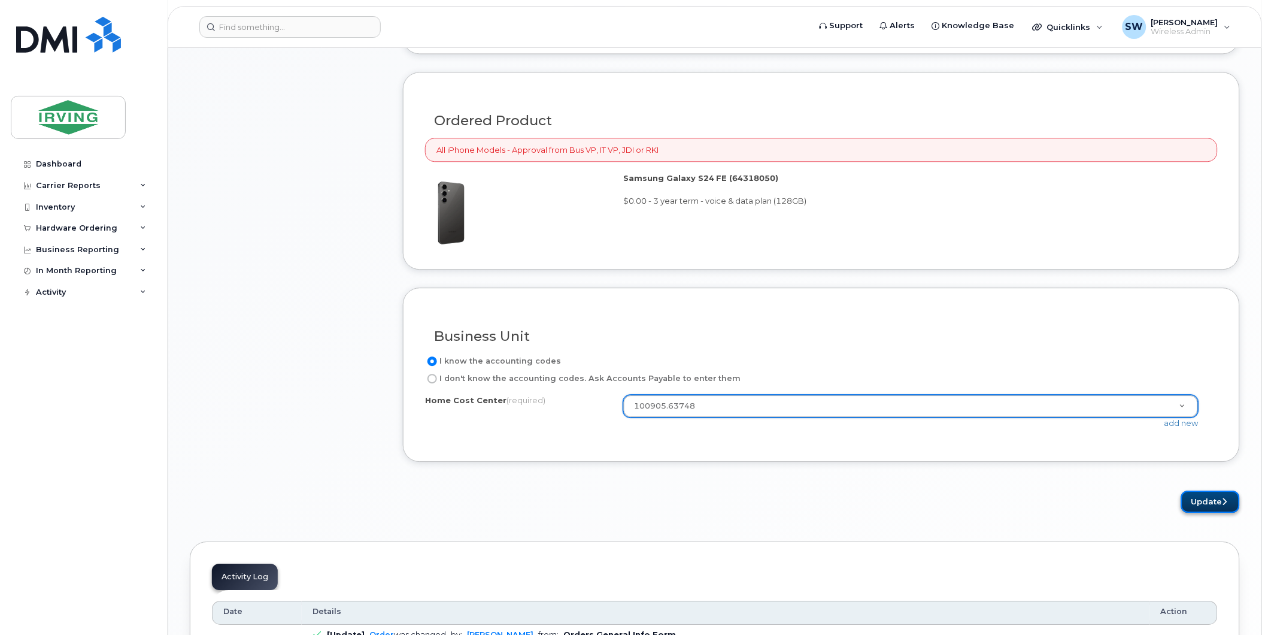
click at [1216, 506] on button "Update" at bounding box center [1210, 501] width 59 height 22
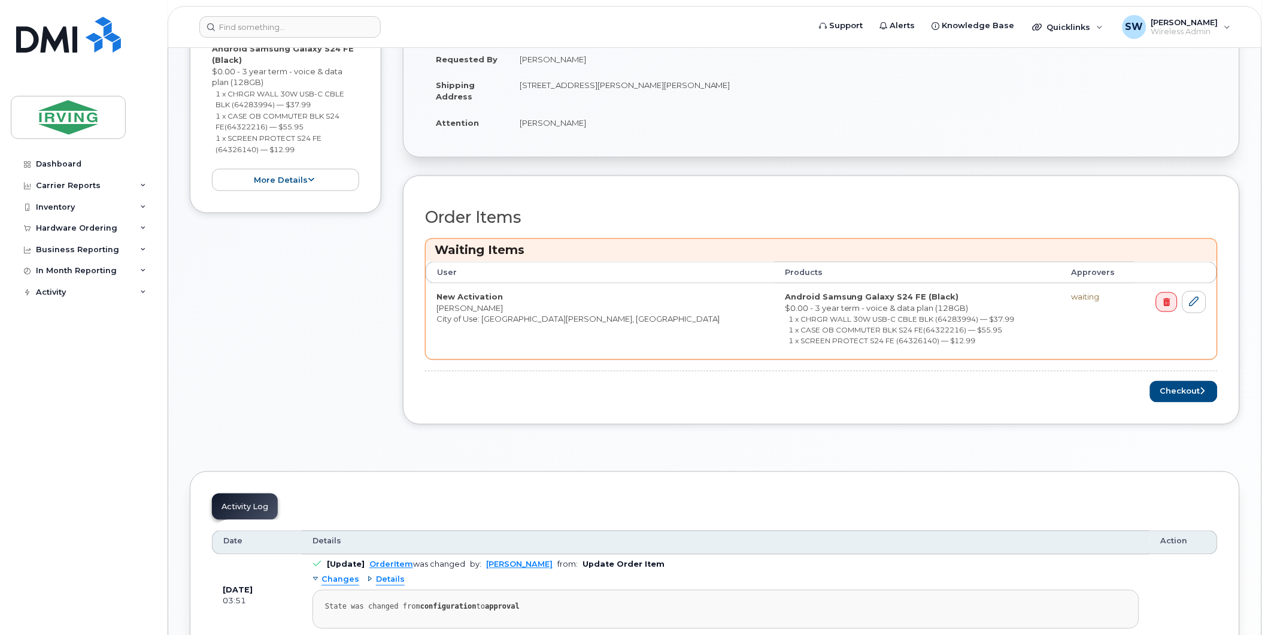
scroll to position [399, 0]
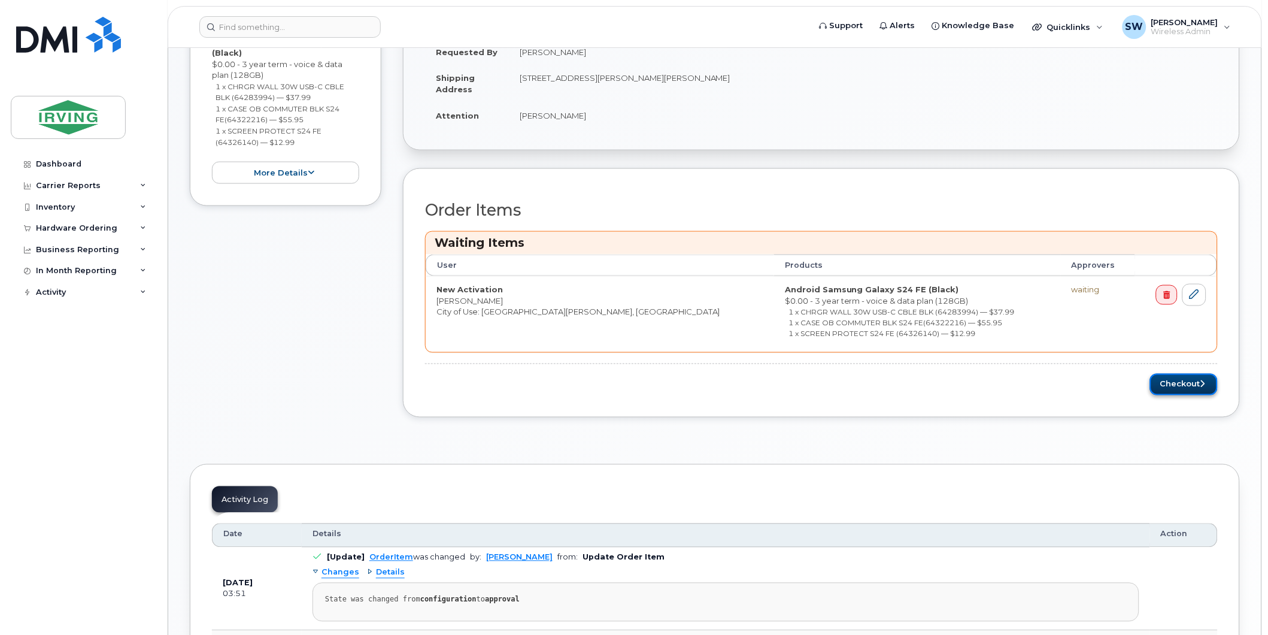
click at [1189, 382] on button "Checkout" at bounding box center [1184, 385] width 68 height 22
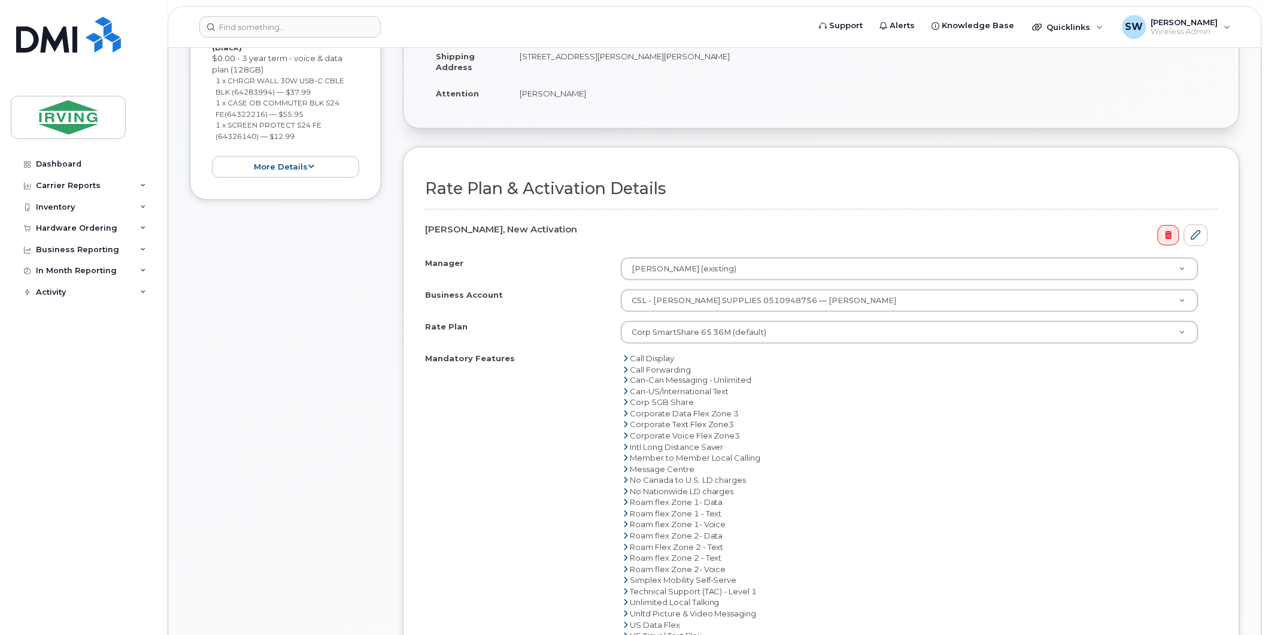
scroll to position [332, 0]
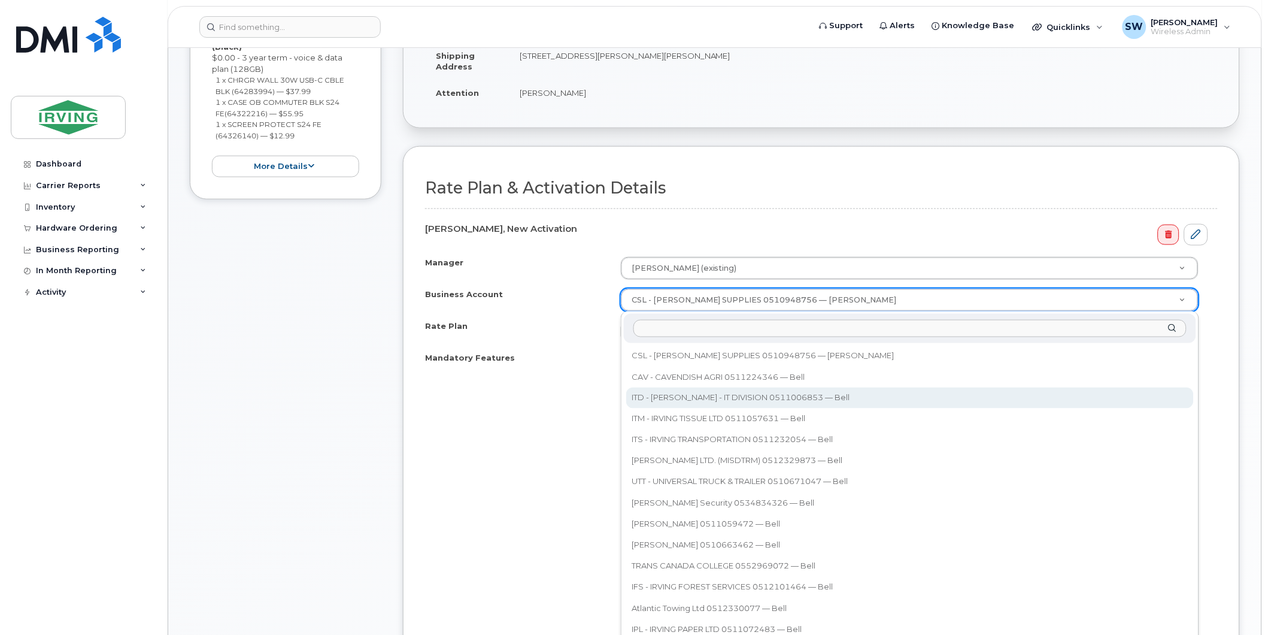
select select "11301"
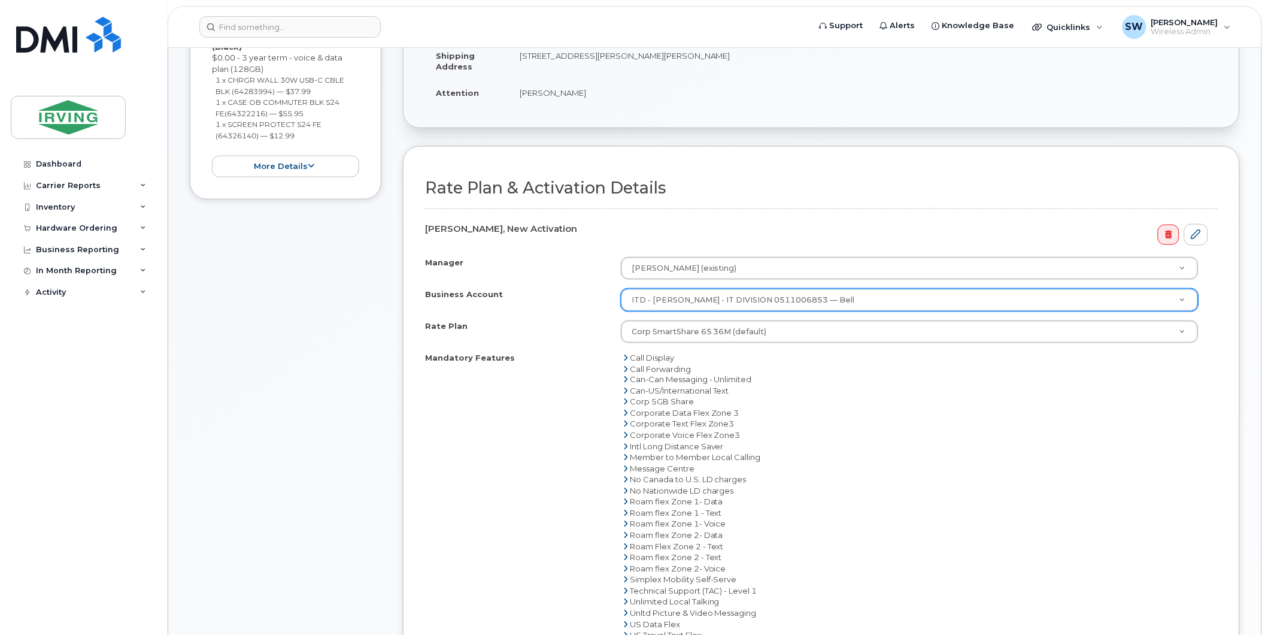
click at [1222, 417] on div "Rate Plan & Activation Details [PERSON_NAME], New Activation Manager [PERSON_NA…" at bounding box center [821, 453] width 837 height 615
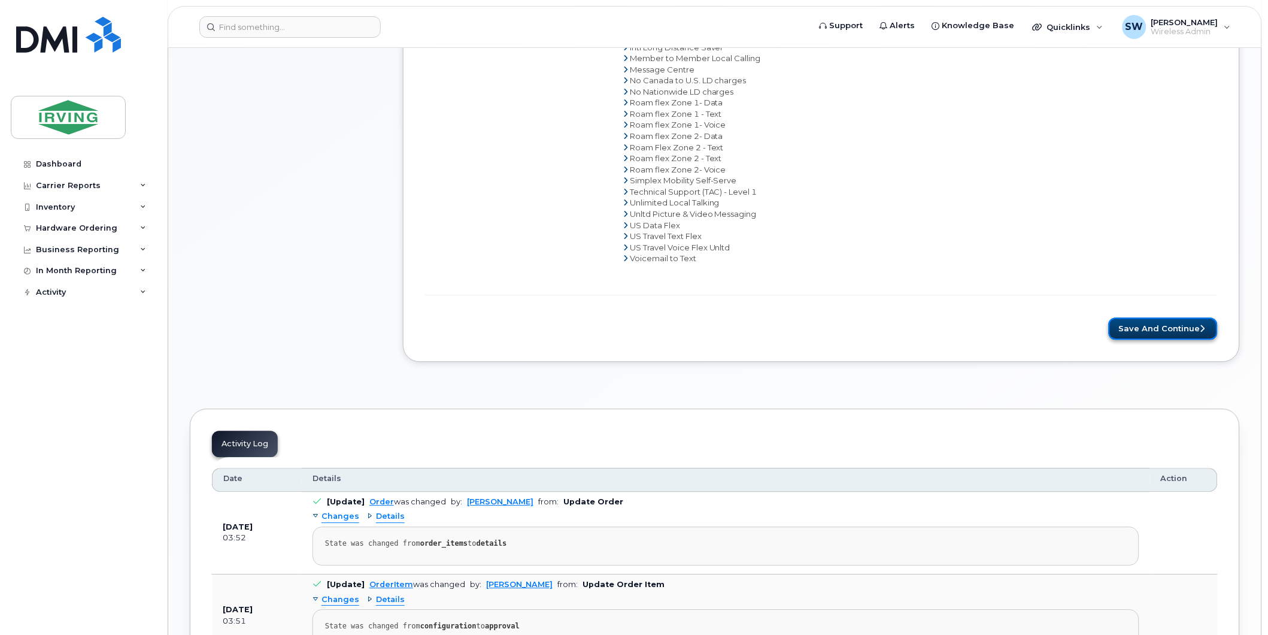
click at [1178, 320] on button "Save and Continue" at bounding box center [1163, 328] width 109 height 22
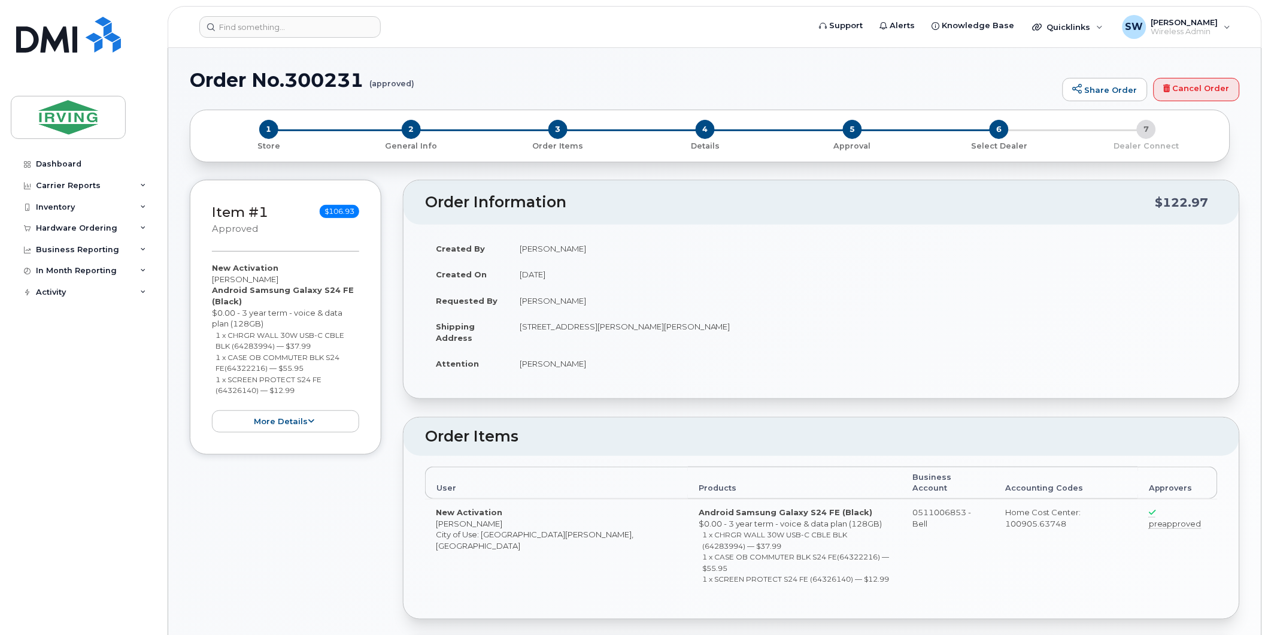
radio input "true"
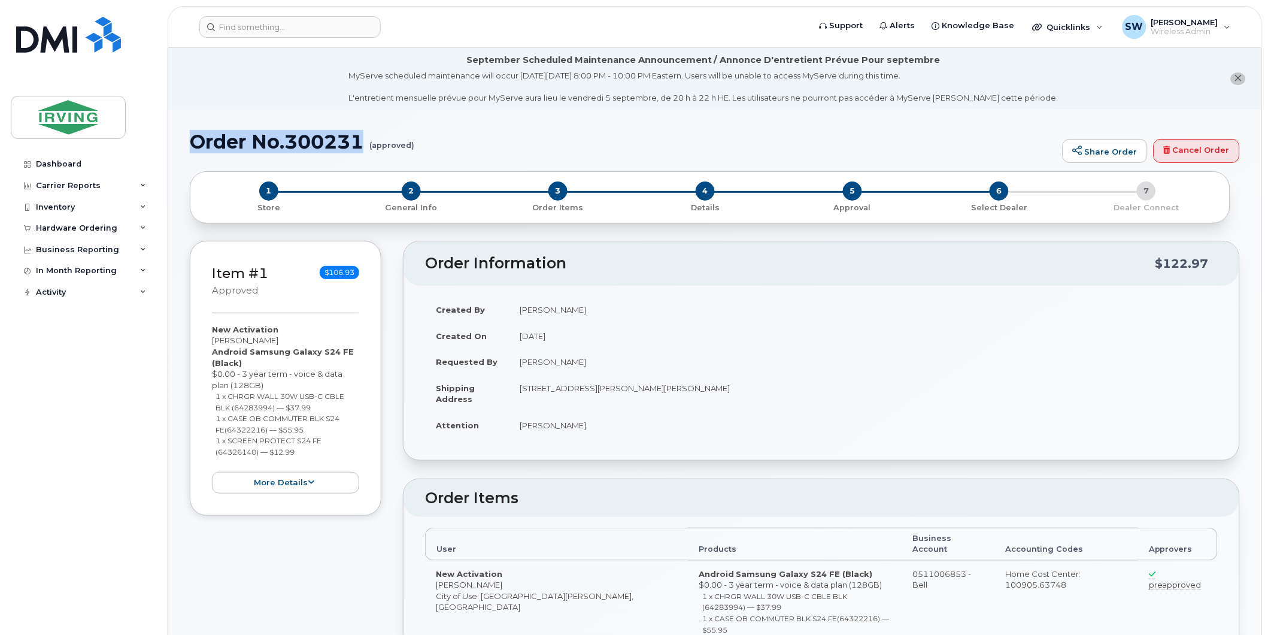
drag, startPoint x: 190, startPoint y: 138, endPoint x: 362, endPoint y: 140, distance: 172.5
click at [362, 140] on h1 "Order No.300231 (approved)" at bounding box center [623, 141] width 867 height 21
copy h1 "Order No.300231"
